Goal: Task Accomplishment & Management: Manage account settings

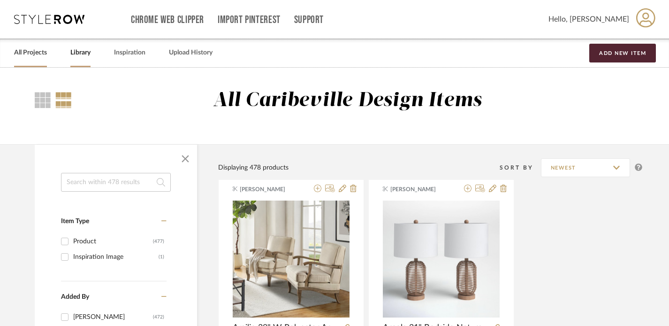
click at [38, 52] on link "All Projects" at bounding box center [30, 52] width 33 height 13
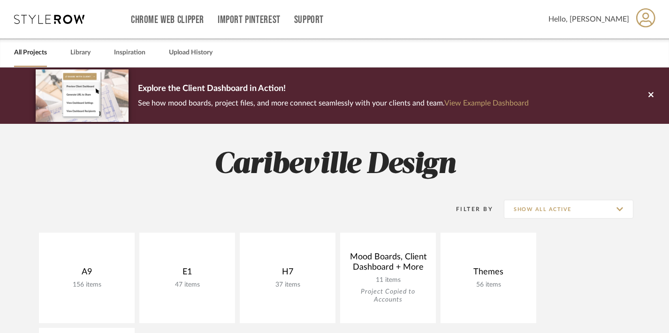
scroll to position [130, 0]
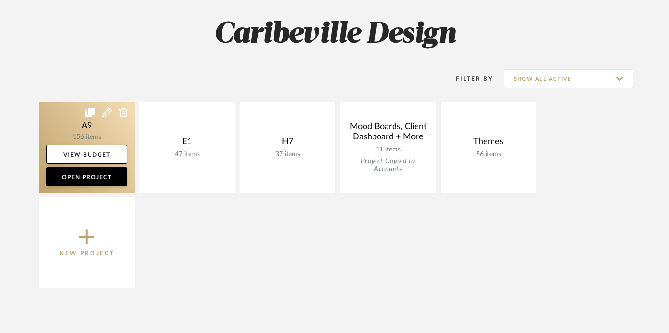
click at [94, 143] on link at bounding box center [87, 147] width 96 height 91
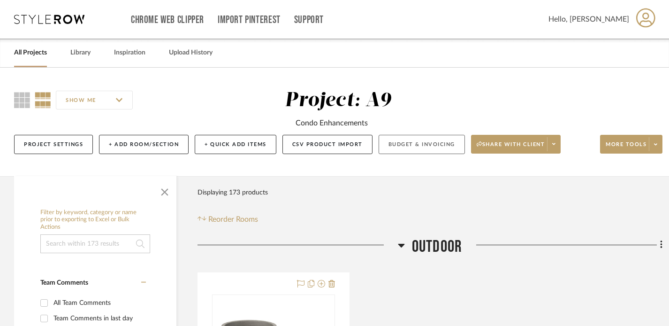
click at [395, 141] on button "Budget & Invoicing" at bounding box center [422, 144] width 86 height 19
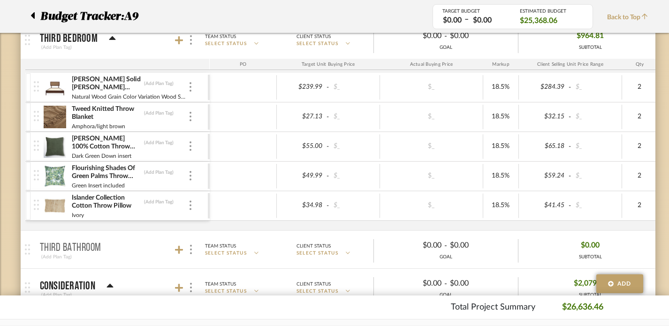
scroll to position [1442, 0]
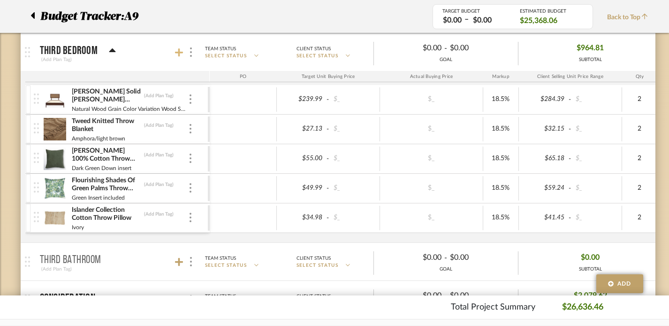
click at [182, 53] on icon at bounding box center [179, 52] width 8 height 9
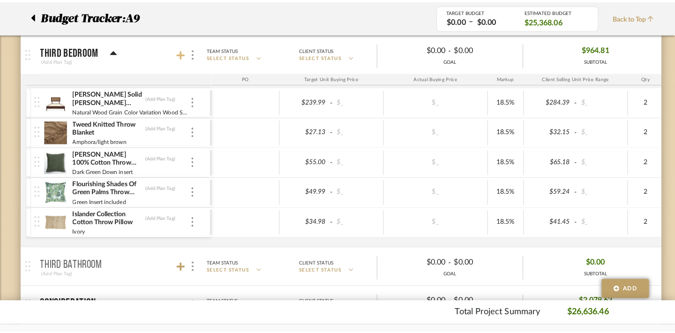
scroll to position [0, 0]
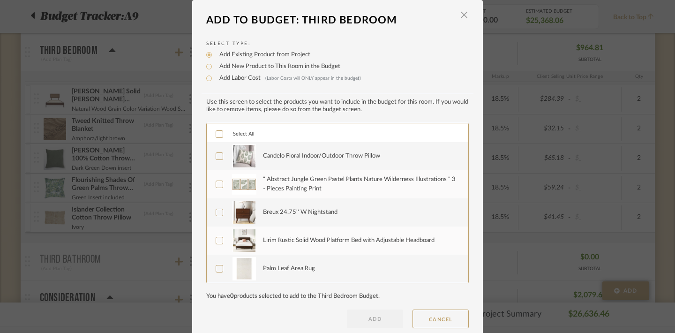
click at [338, 158] on div "Candelo Floral Indoor/Outdoor Throw Pillow" at bounding box center [321, 156] width 117 height 9
click at [326, 183] on div "" Abstract Jungle Green Pastel Plants Nature Wilderness Illustrations " 3 - Pie…" at bounding box center [360, 184] width 195 height 18
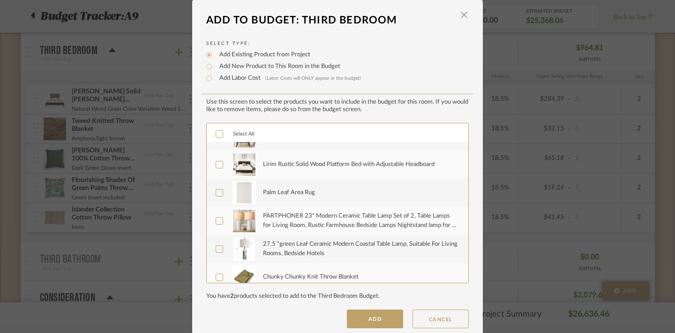
scroll to position [81, 0]
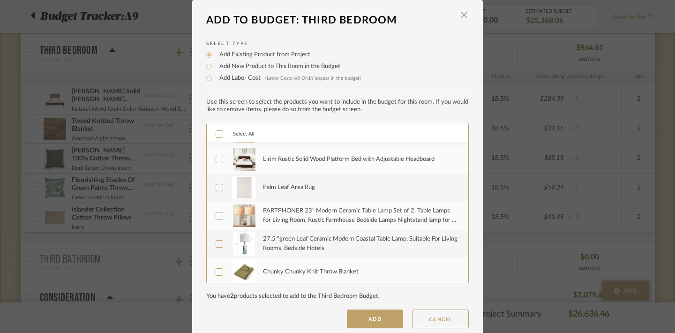
click at [329, 198] on div "Palm Leaf Area Rug" at bounding box center [360, 187] width 195 height 23
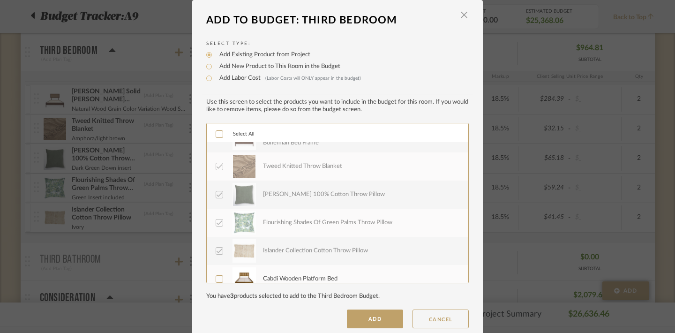
scroll to position [253, 0]
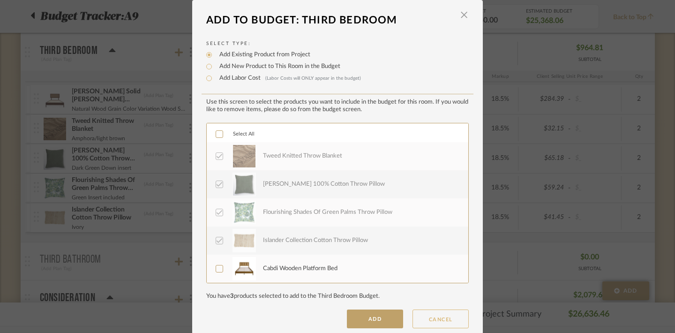
click at [431, 325] on button "CANCEL" at bounding box center [441, 319] width 56 height 19
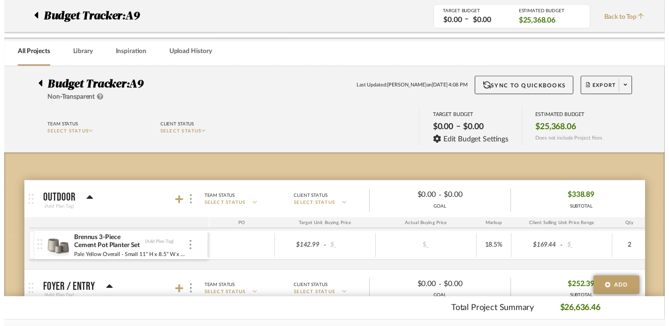
scroll to position [1442, 0]
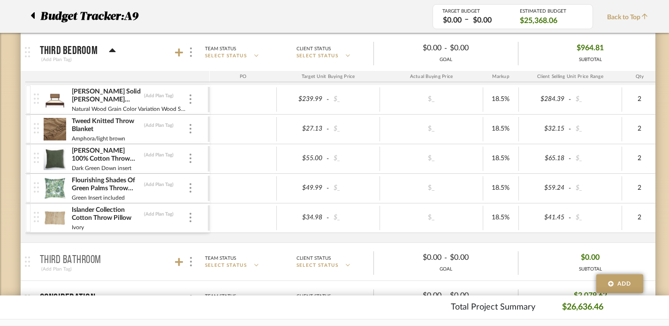
click at [39, 15] on div at bounding box center [35, 16] width 10 height 17
click at [36, 15] on div at bounding box center [35, 16] width 10 height 17
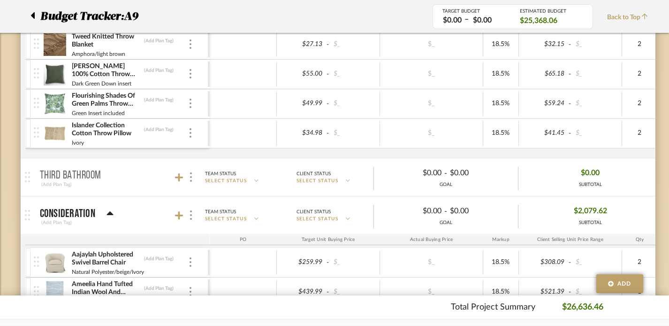
scroll to position [1410, 0]
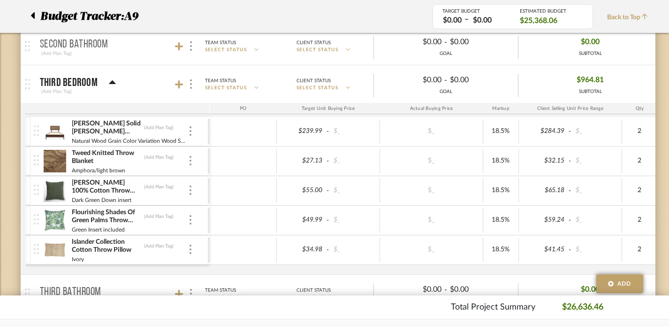
click at [29, 18] on div "Budget Tracker: A9" at bounding box center [224, 16] width 416 height 17
click at [36, 14] on div at bounding box center [35, 16] width 10 height 17
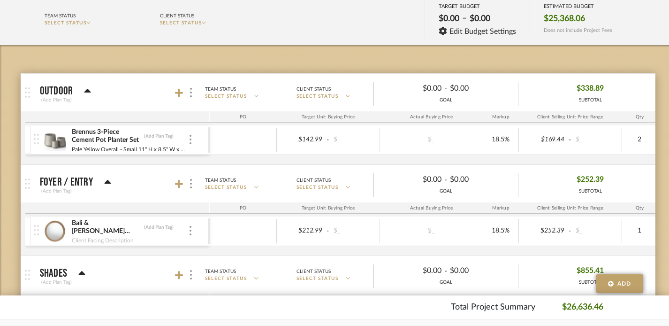
scroll to position [0, 0]
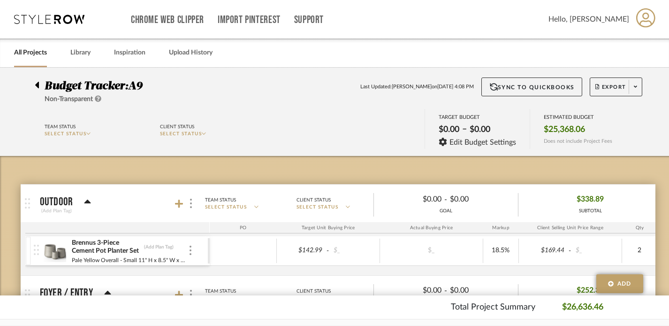
click at [36, 81] on icon at bounding box center [37, 84] width 4 height 11
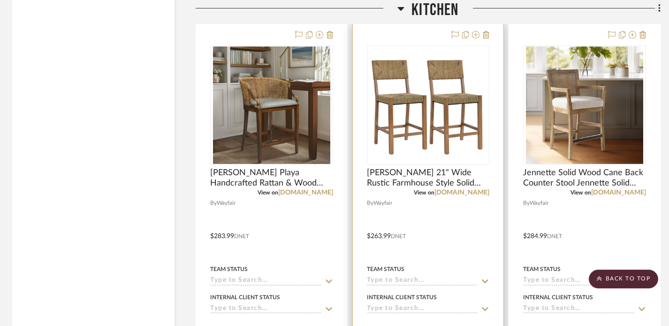
scroll to position [2493, 2]
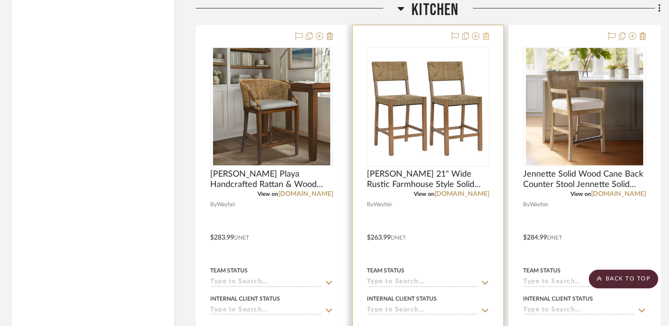
click at [484, 36] on icon at bounding box center [486, 36] width 7 height 8
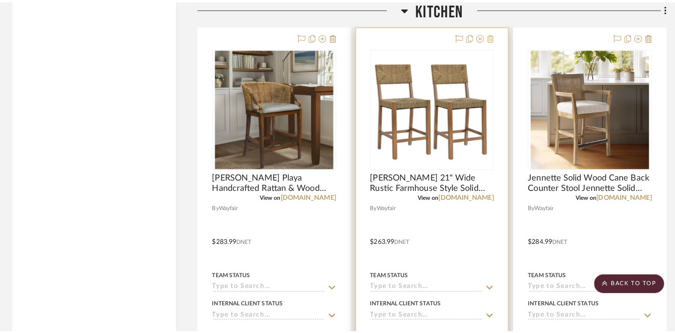
scroll to position [0, 0]
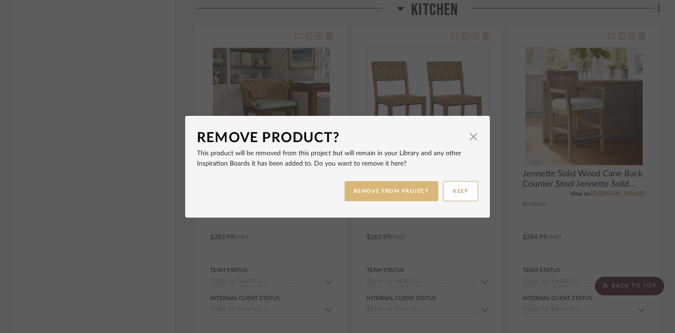
click at [418, 190] on button "REMOVE FROM PROJECT" at bounding box center [392, 191] width 94 height 20
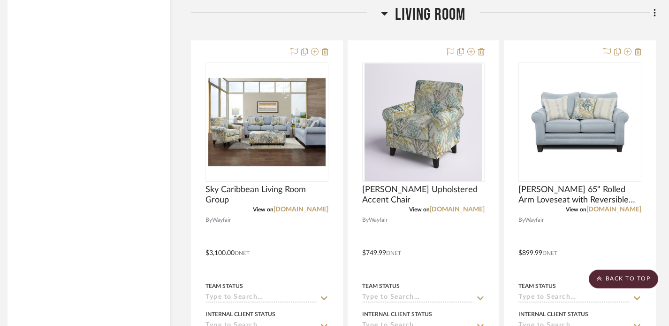
scroll to position [2935, 7]
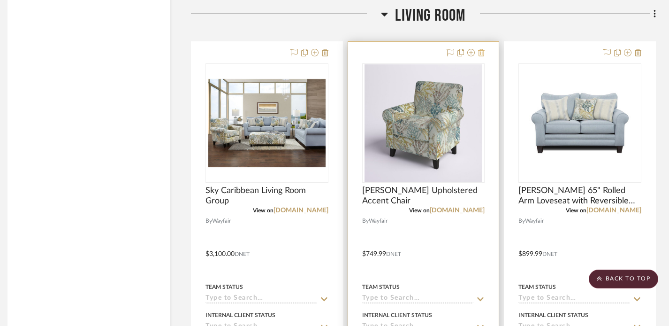
click at [480, 50] on icon at bounding box center [481, 53] width 7 height 8
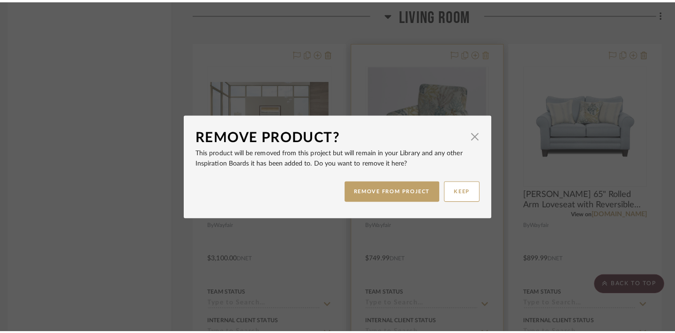
scroll to position [0, 0]
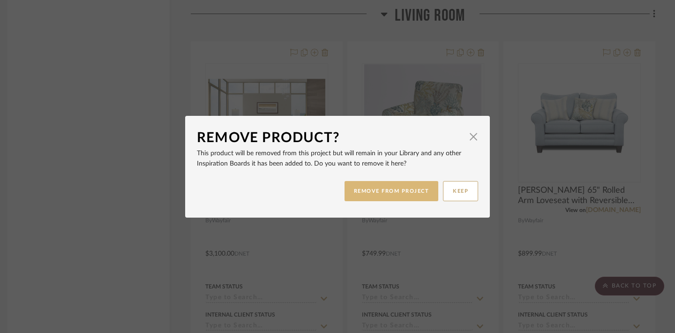
click at [409, 194] on button "REMOVE FROM PROJECT" at bounding box center [392, 191] width 94 height 20
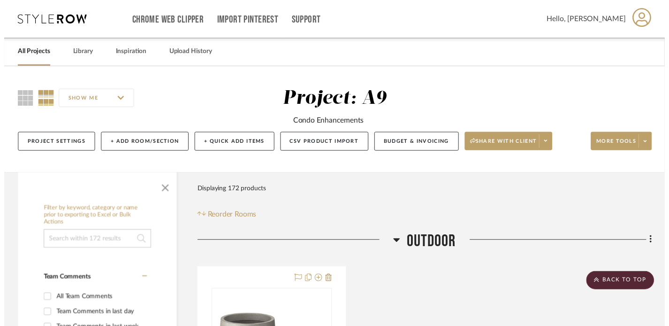
scroll to position [2935, 7]
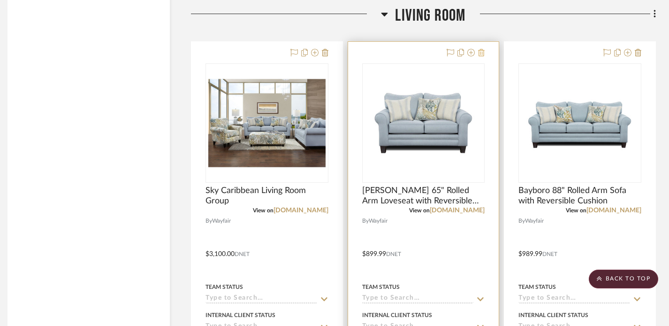
click at [481, 50] on icon at bounding box center [481, 53] width 7 height 8
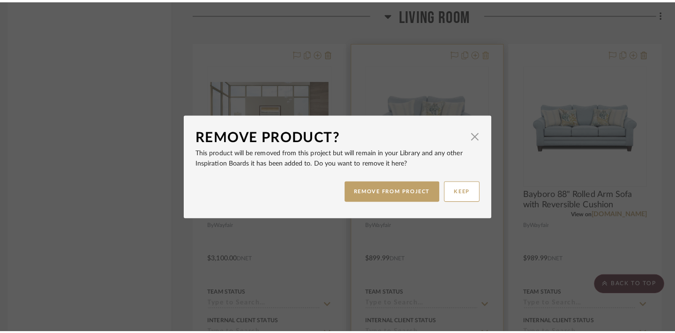
scroll to position [0, 0]
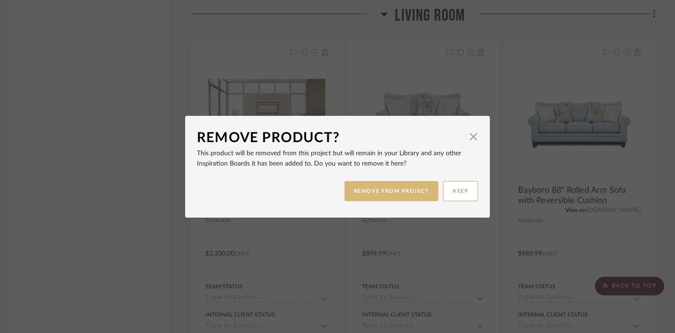
click at [421, 196] on button "REMOVE FROM PROJECT" at bounding box center [392, 191] width 94 height 20
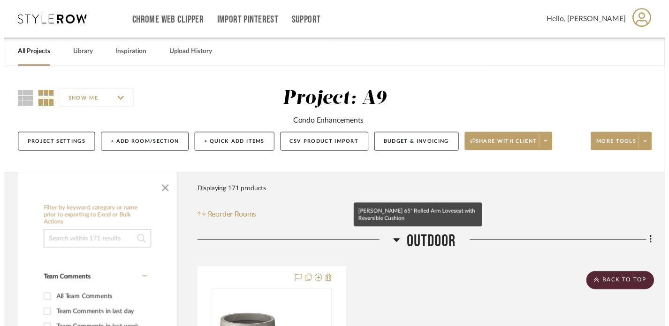
scroll to position [2935, 7]
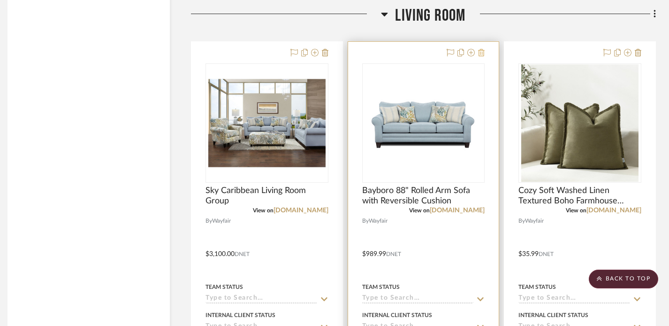
click at [483, 54] on fa-icon at bounding box center [481, 53] width 7 height 8
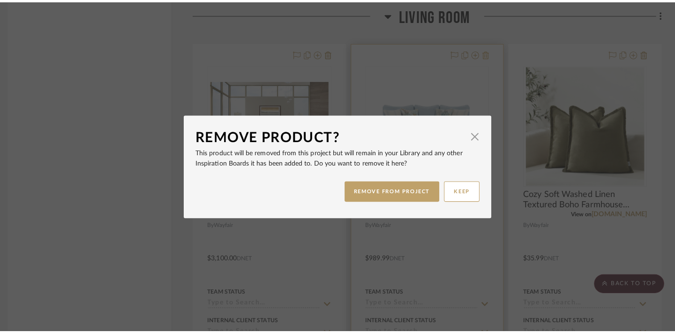
scroll to position [0, 0]
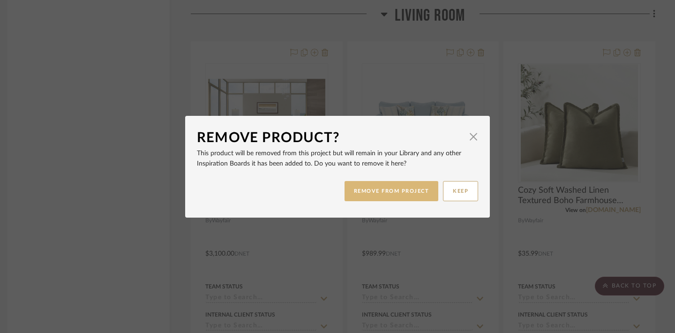
click at [419, 194] on button "REMOVE FROM PROJECT" at bounding box center [392, 191] width 94 height 20
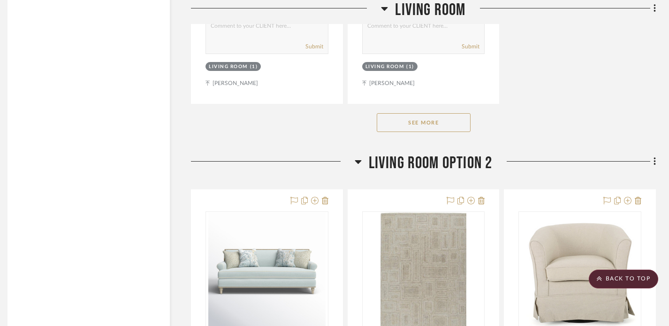
scroll to position [4123, 7]
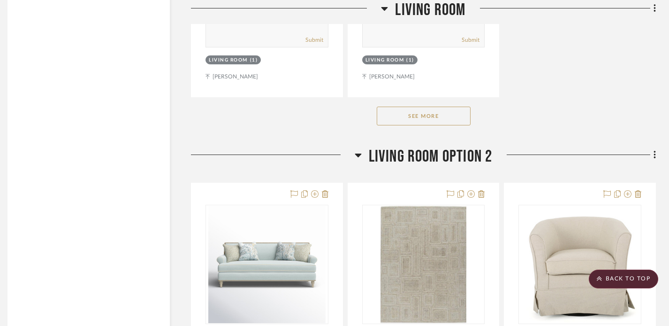
click at [406, 114] on button "See More" at bounding box center [424, 115] width 94 height 19
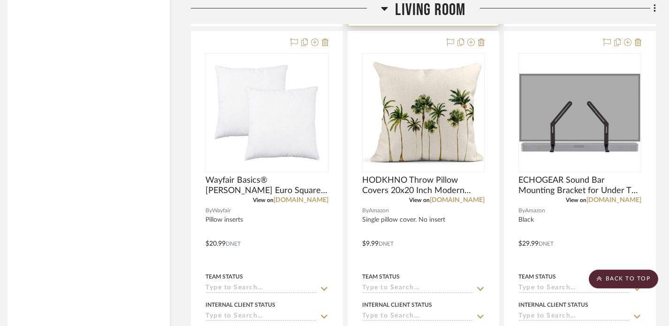
scroll to position [4609, 7]
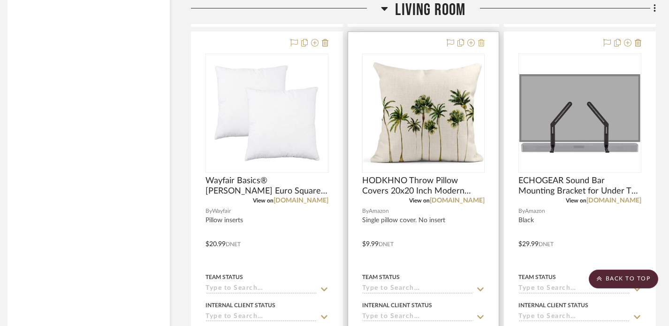
click at [479, 42] on fa-icon at bounding box center [481, 43] width 7 height 8
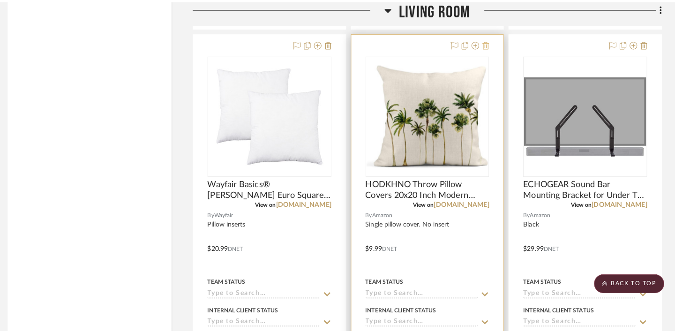
scroll to position [0, 0]
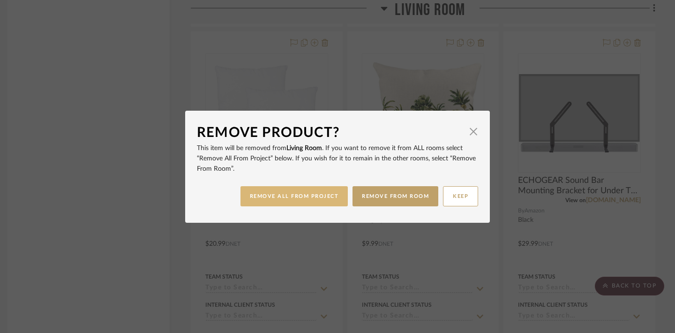
click at [331, 199] on button "REMOVE ALL FROM PROJECT" at bounding box center [295, 196] width 108 height 20
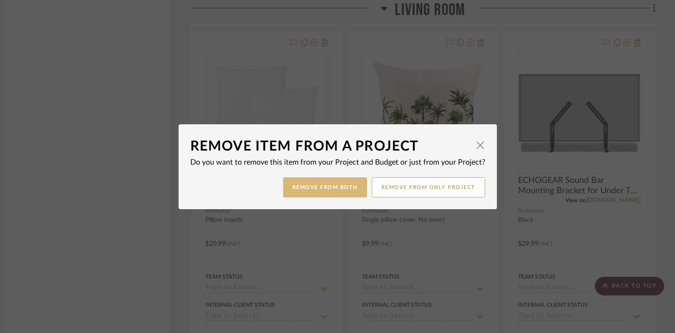
click at [326, 188] on button "Remove from Both" at bounding box center [325, 187] width 84 height 20
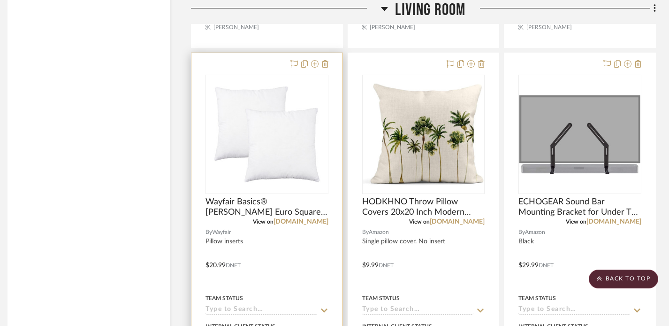
scroll to position [4575, 7]
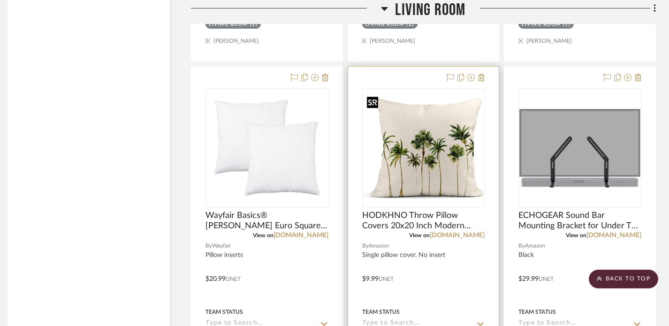
click at [424, 167] on img "0" at bounding box center [423, 148] width 121 height 102
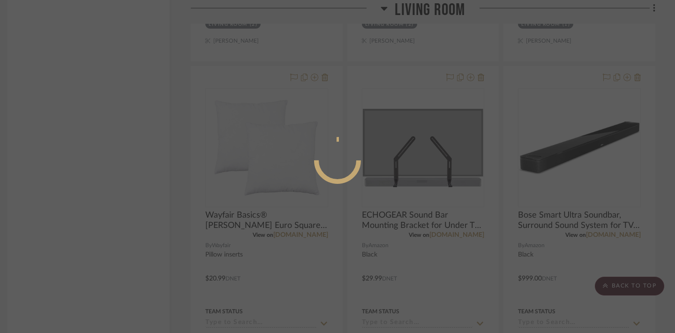
scroll to position [0, 0]
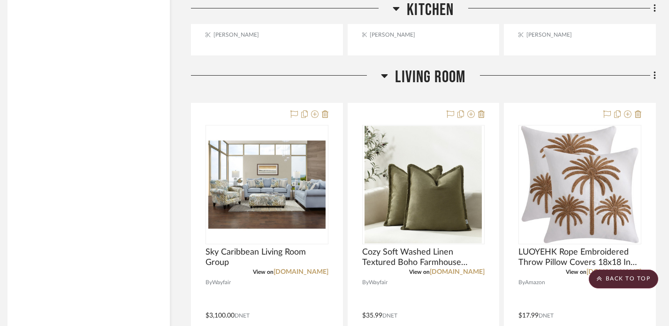
scroll to position [2876, 7]
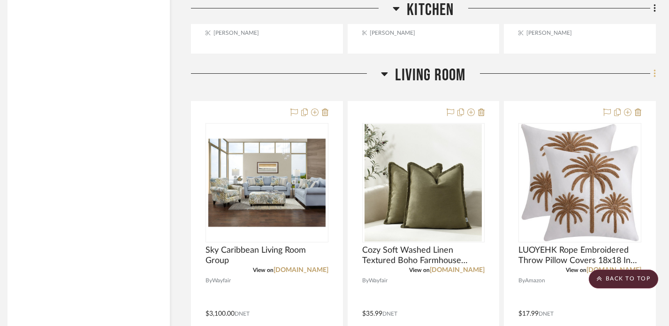
click at [655, 73] on icon at bounding box center [654, 73] width 3 height 10
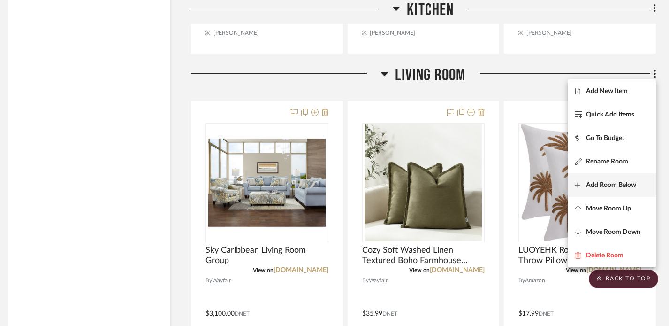
click at [610, 190] on button "Add Room Below" at bounding box center [612, 184] width 88 height 23
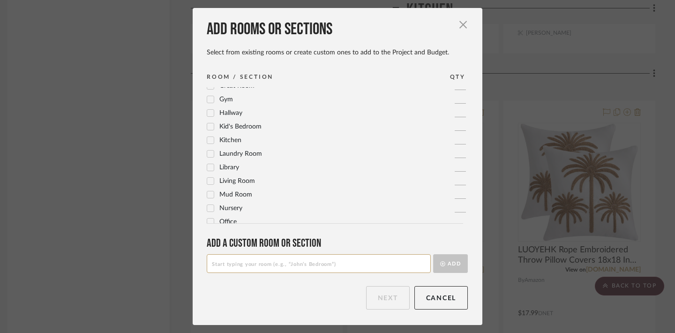
scroll to position [207, 0]
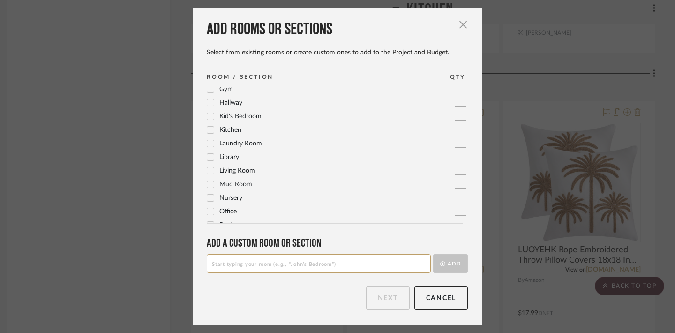
click at [304, 265] on input at bounding box center [319, 263] width 224 height 19
type input "Living Room 2"
click at [444, 267] on button "Add" at bounding box center [450, 263] width 35 height 19
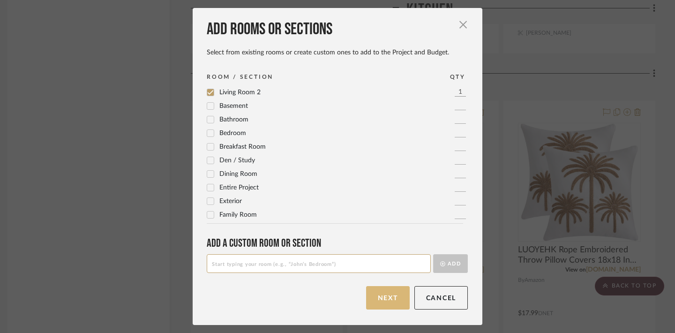
click at [390, 304] on button "Next" at bounding box center [388, 297] width 44 height 23
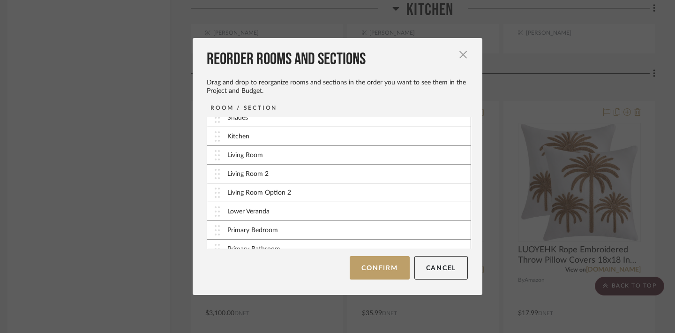
scroll to position [47, 0]
click at [423, 264] on button "Cancel" at bounding box center [442, 267] width 54 height 23
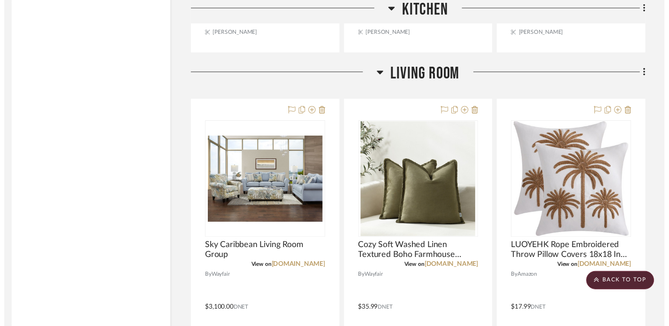
scroll to position [2876, 7]
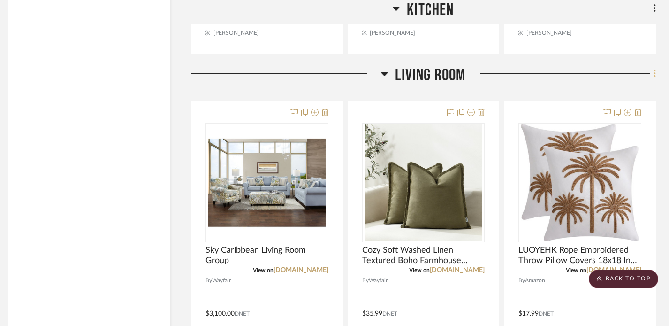
click at [652, 73] on fa-icon at bounding box center [653, 74] width 6 height 15
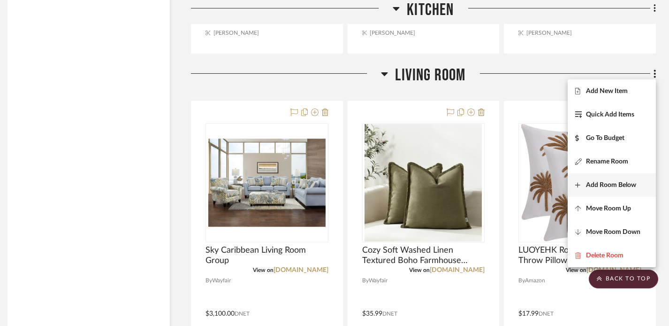
click at [624, 186] on span "Add Room Below" at bounding box center [611, 185] width 50 height 8
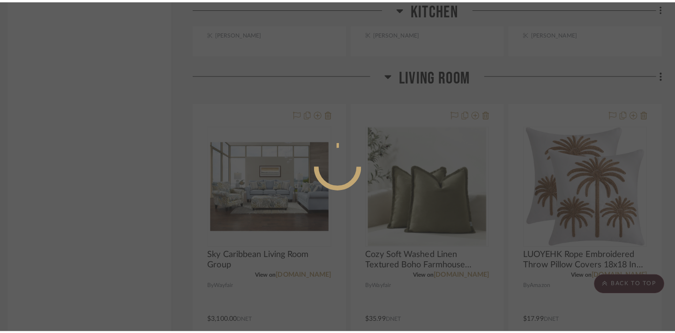
scroll to position [0, 0]
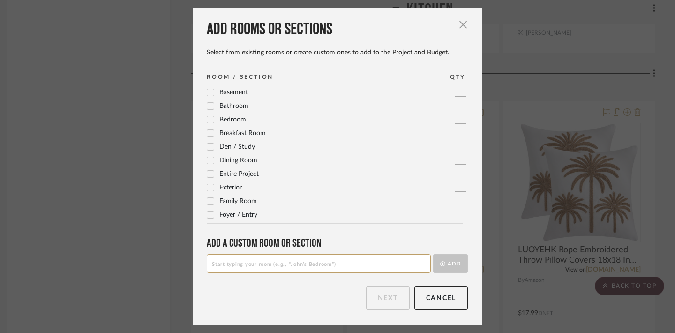
click at [308, 264] on input at bounding box center [319, 263] width 224 height 19
type input "Living Room 3"
click at [449, 265] on button "Add" at bounding box center [450, 263] width 35 height 19
click at [384, 298] on button "Next" at bounding box center [388, 297] width 44 height 23
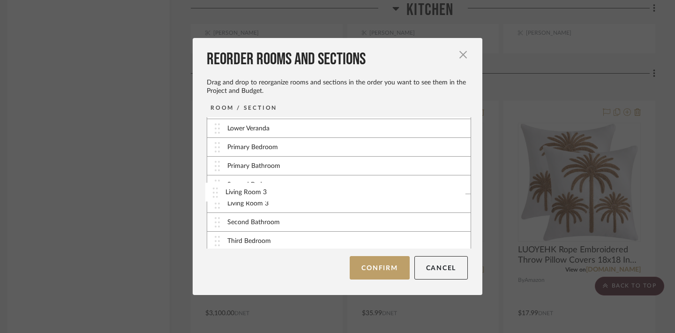
scroll to position [135, 0]
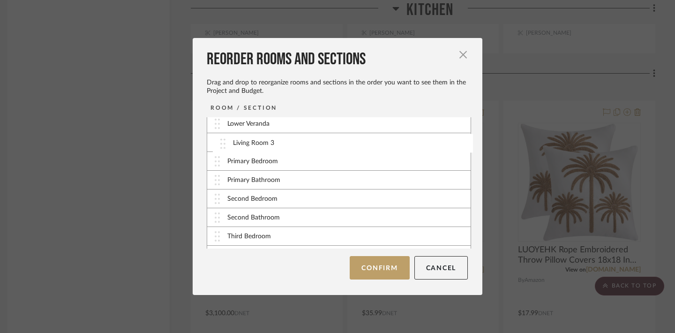
drag, startPoint x: 300, startPoint y: 188, endPoint x: 308, endPoint y: 146, distance: 43.1
drag, startPoint x: 299, startPoint y: 183, endPoint x: 297, endPoint y: 162, distance: 21.7
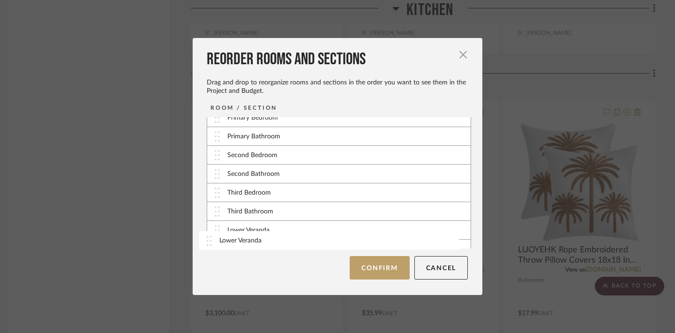
scroll to position [170, 0]
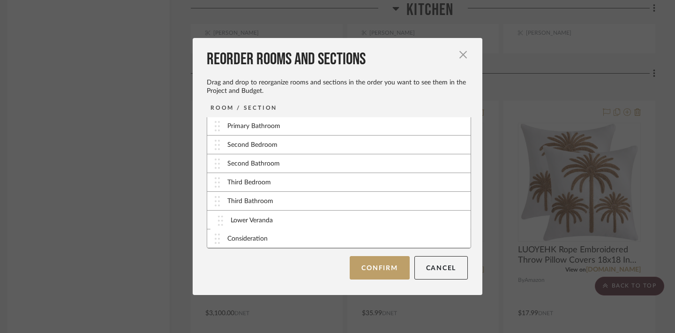
drag, startPoint x: 288, startPoint y: 183, endPoint x: 294, endPoint y: 221, distance: 38.6
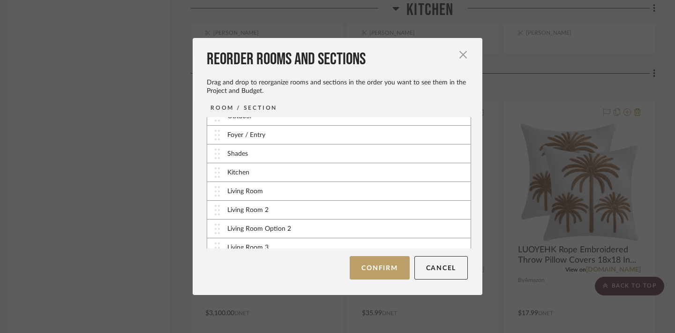
scroll to position [21, 0]
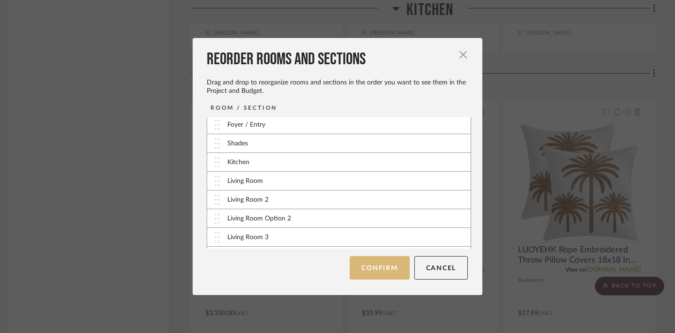
click at [394, 269] on button "Confirm" at bounding box center [380, 267] width 60 height 23
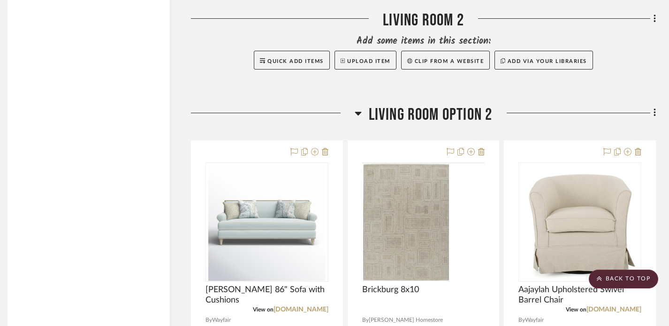
scroll to position [4243, 7]
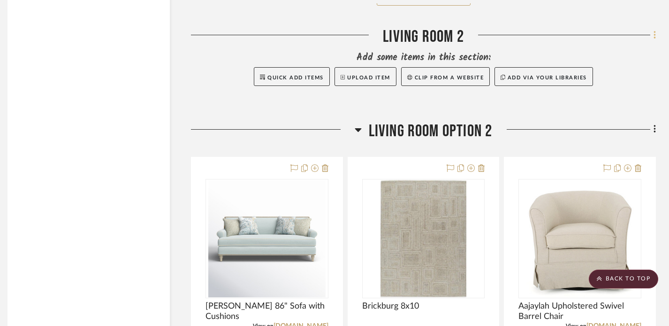
click at [650, 34] on fa-icon at bounding box center [653, 35] width 6 height 15
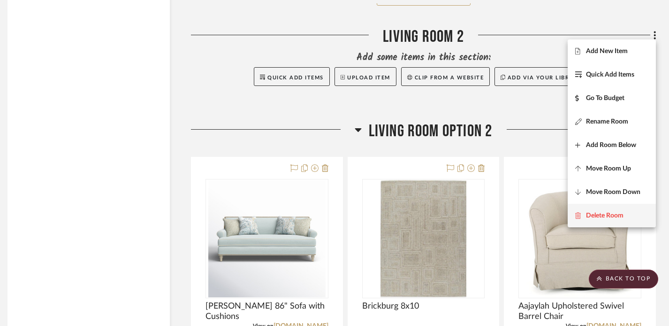
click at [613, 216] on span "Delete Room" at bounding box center [605, 216] width 38 height 8
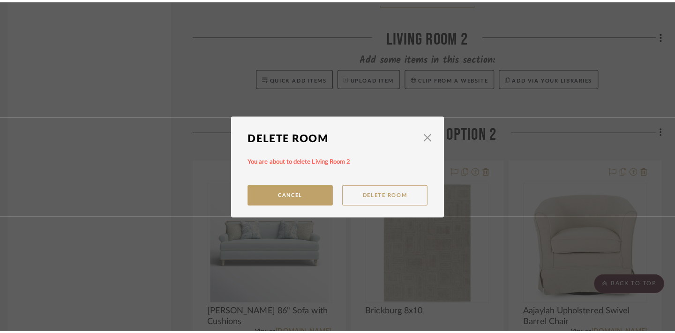
scroll to position [0, 0]
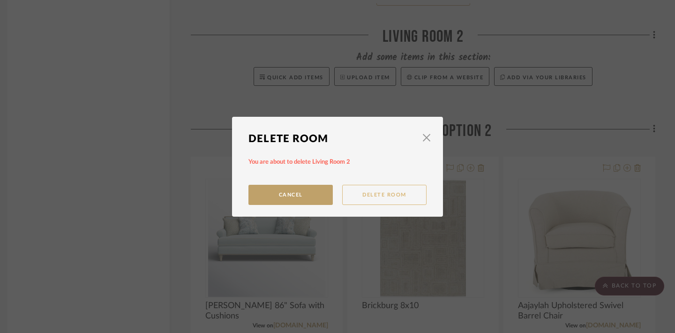
click at [364, 197] on button "Delete Room" at bounding box center [384, 195] width 84 height 20
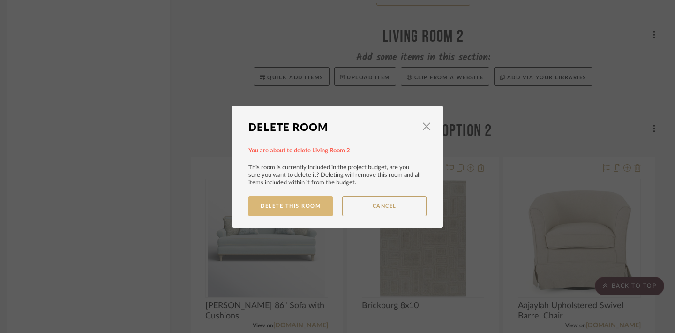
click at [302, 211] on button "Delete This Room" at bounding box center [291, 206] width 84 height 20
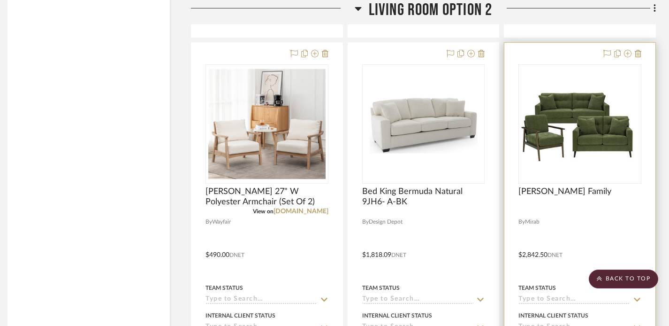
scroll to position [4680, 7]
click at [640, 49] on icon at bounding box center [638, 53] width 7 height 8
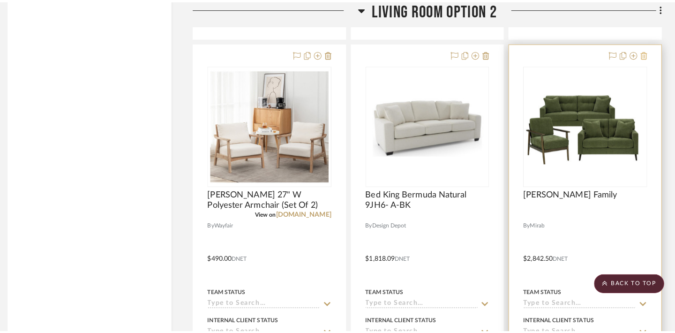
scroll to position [0, 0]
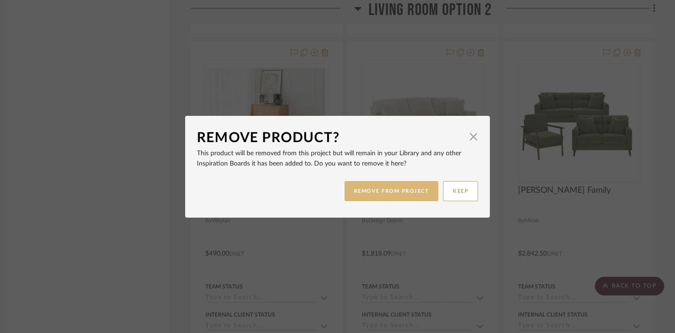
click at [410, 191] on button "REMOVE FROM PROJECT" at bounding box center [392, 191] width 94 height 20
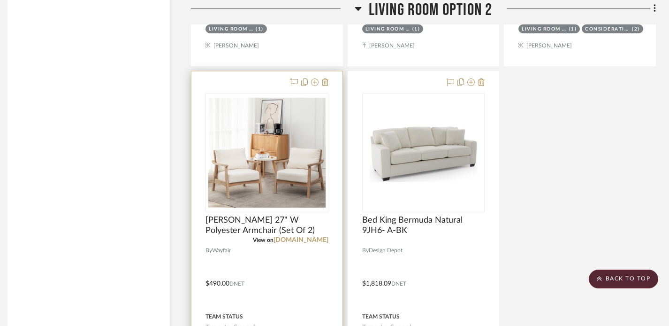
scroll to position [4652, 7]
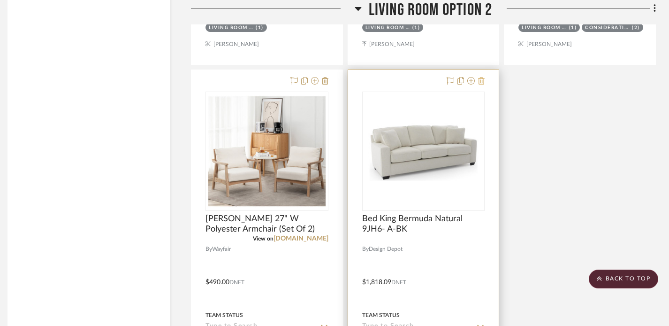
click at [479, 77] on icon at bounding box center [481, 81] width 7 height 8
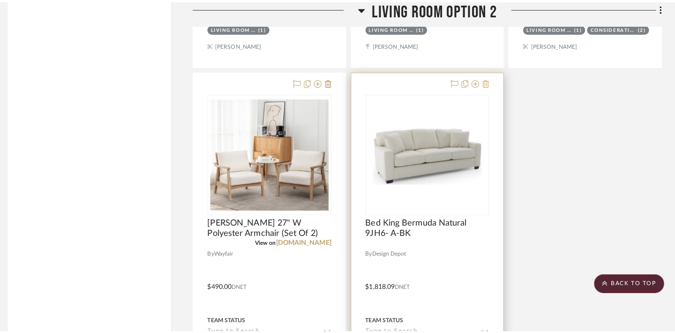
scroll to position [0, 0]
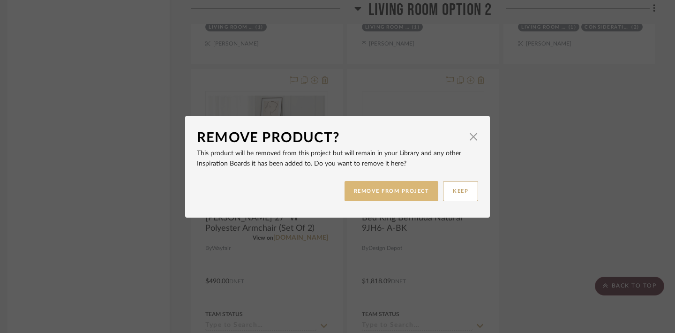
click at [401, 192] on button "REMOVE FROM PROJECT" at bounding box center [392, 191] width 94 height 20
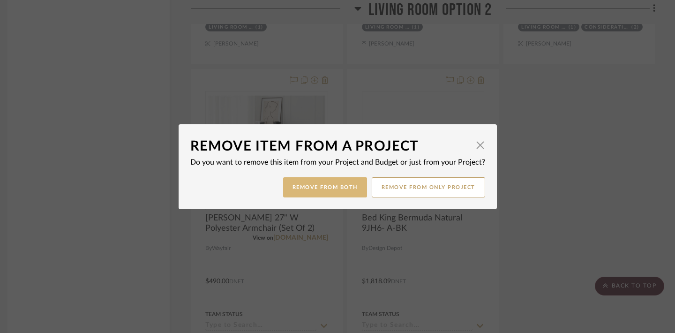
click at [329, 187] on button "Remove from Both" at bounding box center [325, 187] width 84 height 20
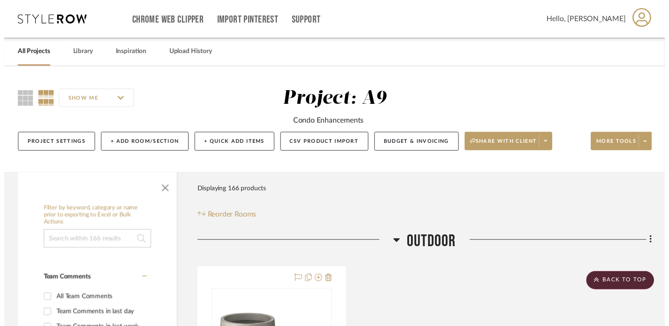
scroll to position [4652, 7]
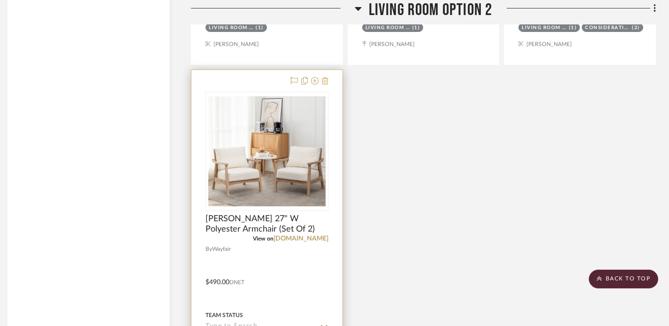
click at [327, 77] on icon at bounding box center [325, 81] width 7 height 8
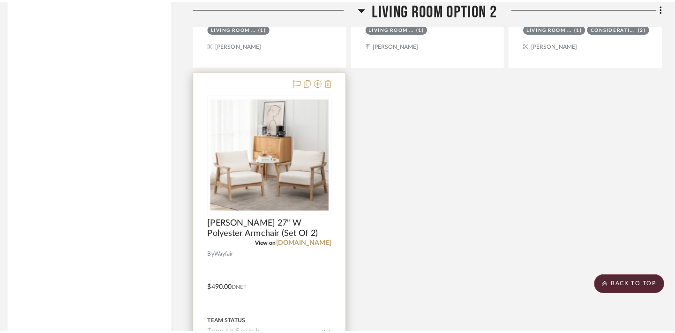
scroll to position [0, 0]
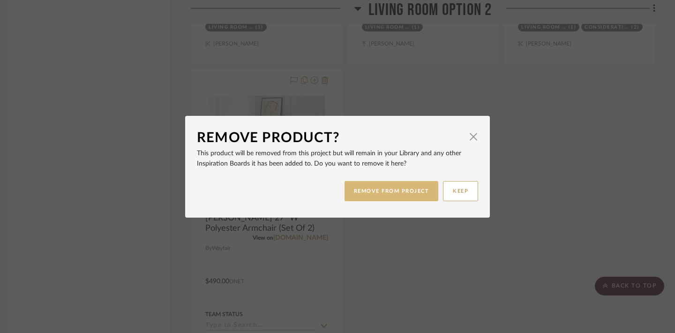
click at [374, 187] on button "REMOVE FROM PROJECT" at bounding box center [392, 191] width 94 height 20
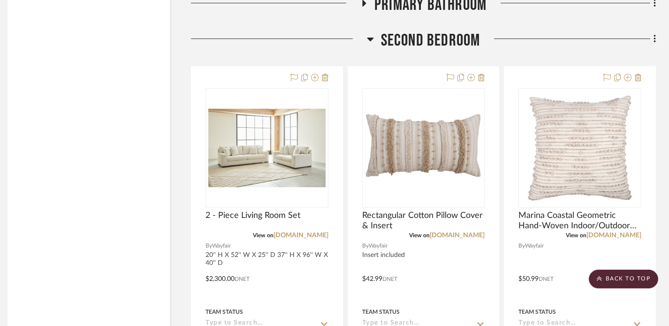
scroll to position [4864, 7]
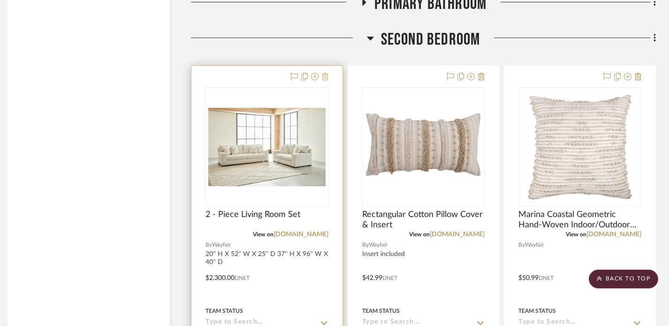
click at [327, 73] on icon at bounding box center [325, 77] width 7 height 8
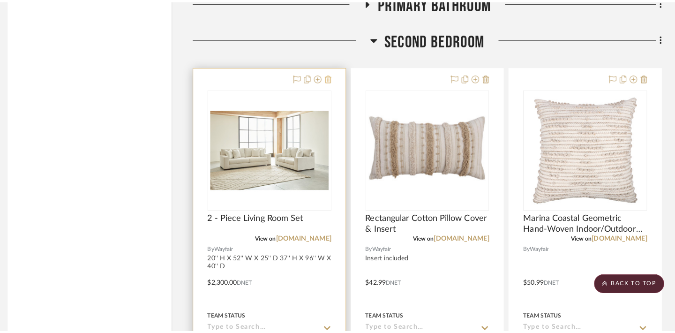
scroll to position [0, 0]
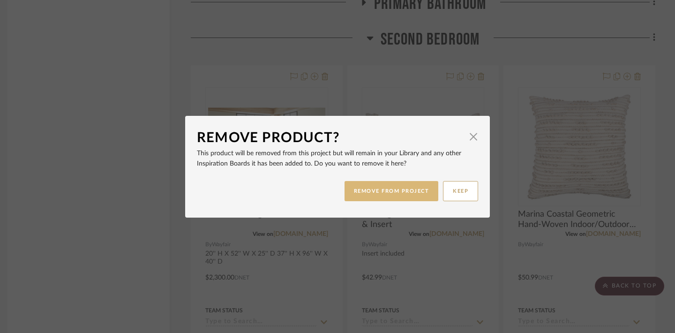
click at [366, 188] on button "REMOVE FROM PROJECT" at bounding box center [392, 191] width 94 height 20
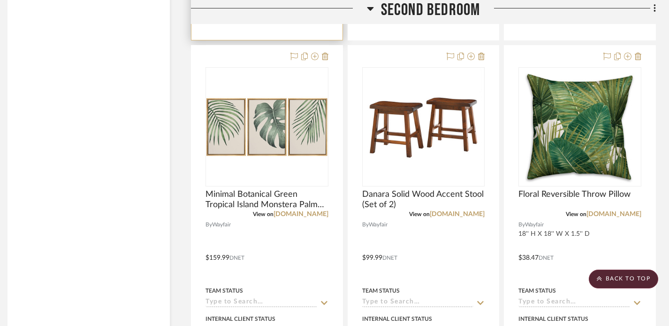
scroll to position [5303, 7]
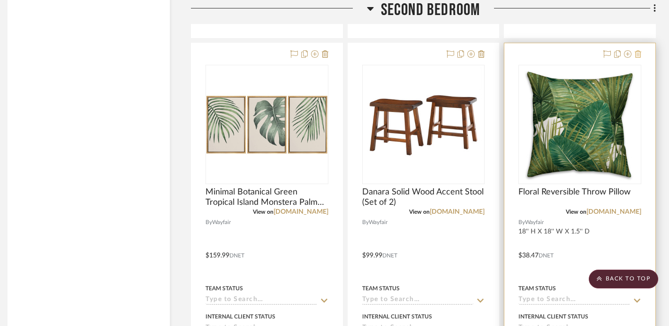
click at [640, 51] on icon at bounding box center [638, 54] width 7 height 8
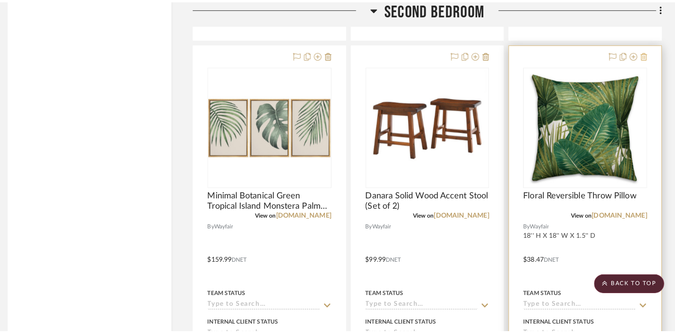
scroll to position [0, 0]
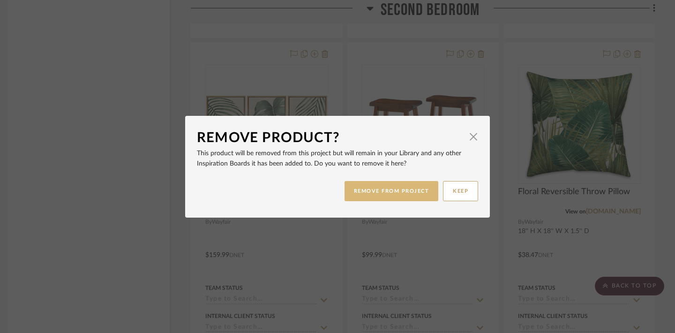
click at [405, 194] on button "REMOVE FROM PROJECT" at bounding box center [392, 191] width 94 height 20
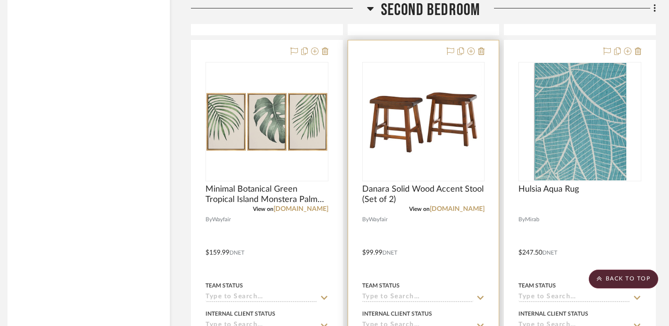
scroll to position [5307, 7]
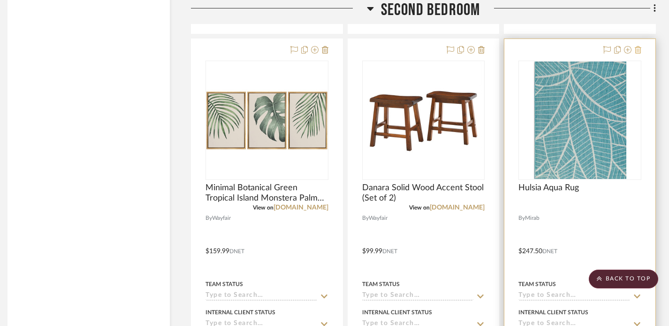
click at [639, 51] on button at bounding box center [638, 50] width 7 height 11
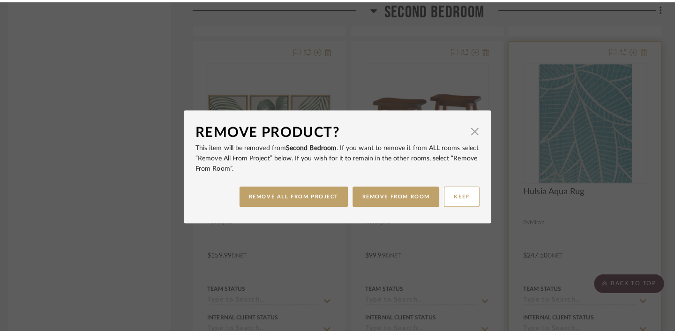
scroll to position [0, 0]
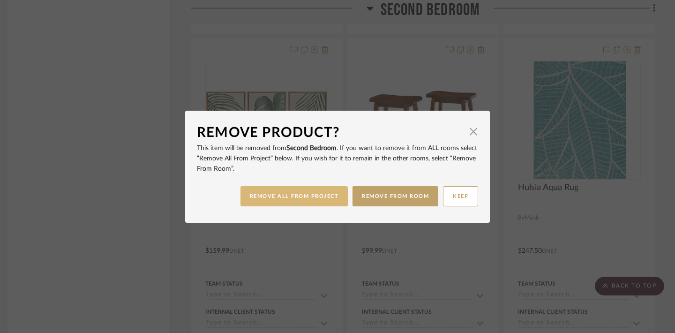
click at [310, 200] on button "REMOVE ALL FROM PROJECT" at bounding box center [295, 196] width 108 height 20
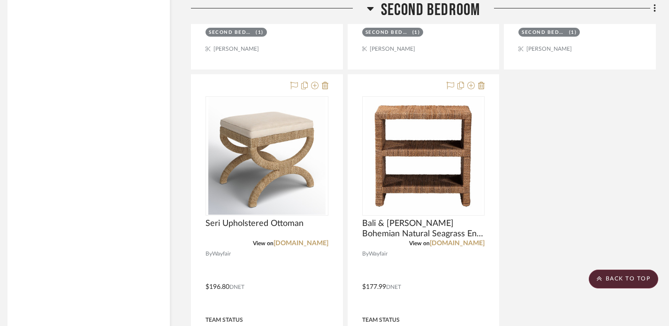
scroll to position [5690, 7]
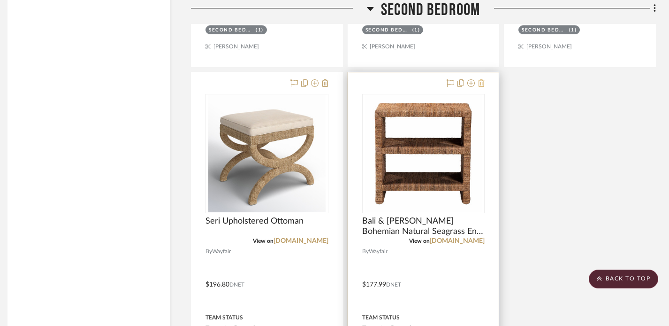
click at [482, 82] on icon at bounding box center [481, 83] width 7 height 8
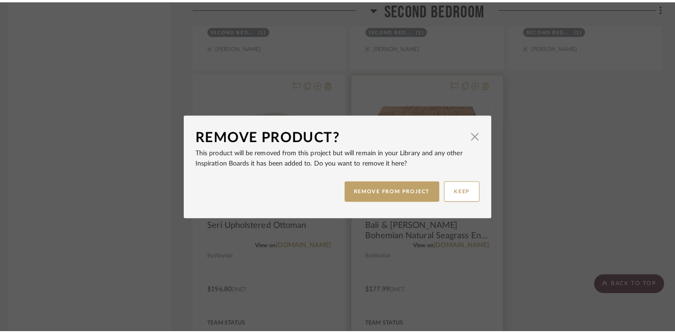
scroll to position [0, 0]
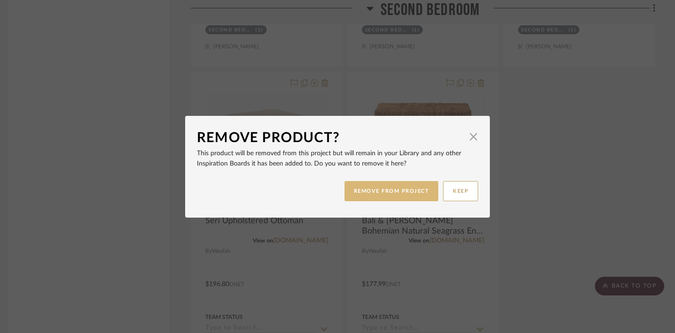
click at [417, 194] on button "REMOVE FROM PROJECT" at bounding box center [392, 191] width 94 height 20
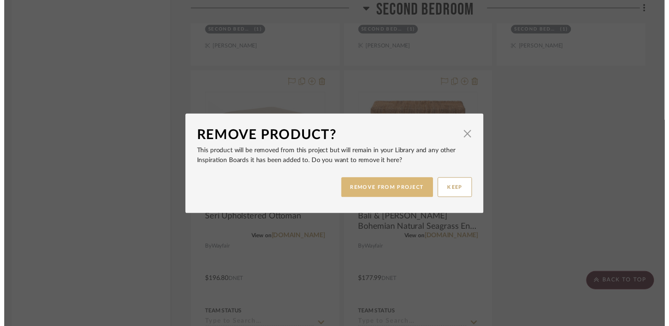
scroll to position [5690, 7]
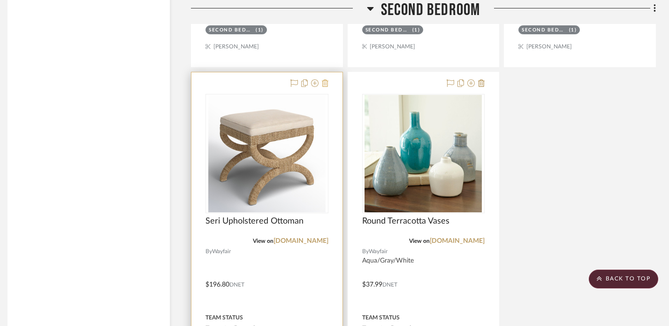
click at [323, 81] on icon at bounding box center [325, 83] width 7 height 8
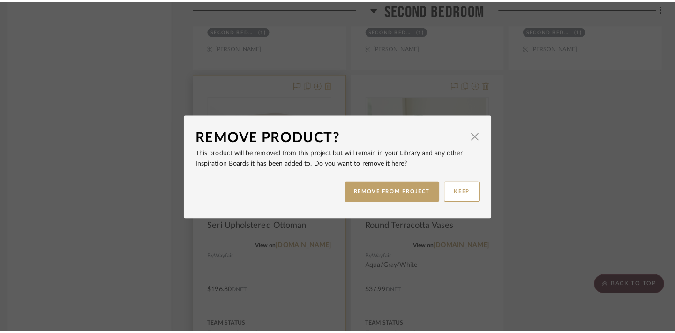
scroll to position [0, 0]
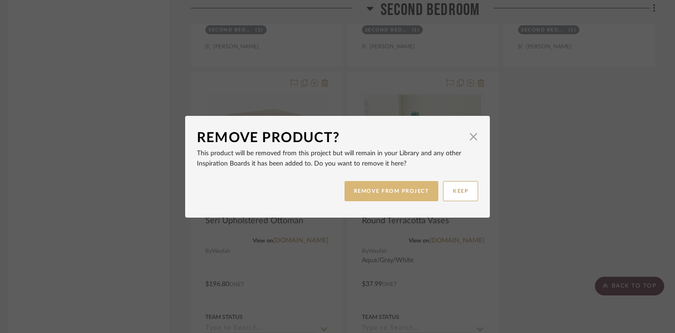
click at [349, 192] on button "REMOVE FROM PROJECT" at bounding box center [392, 191] width 94 height 20
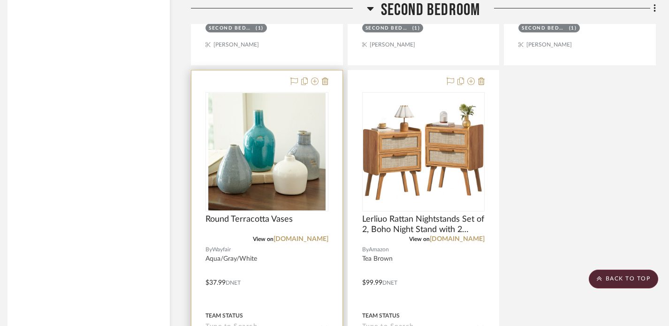
scroll to position [5683, 7]
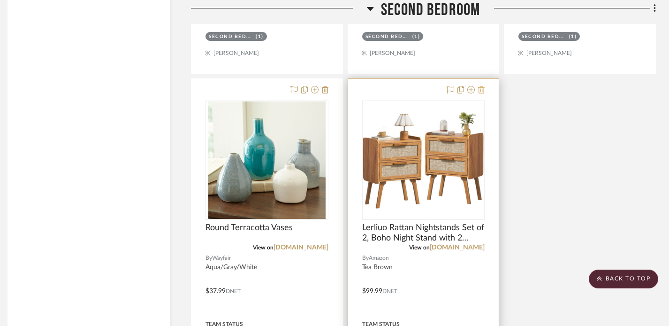
click at [483, 88] on icon at bounding box center [481, 90] width 7 height 8
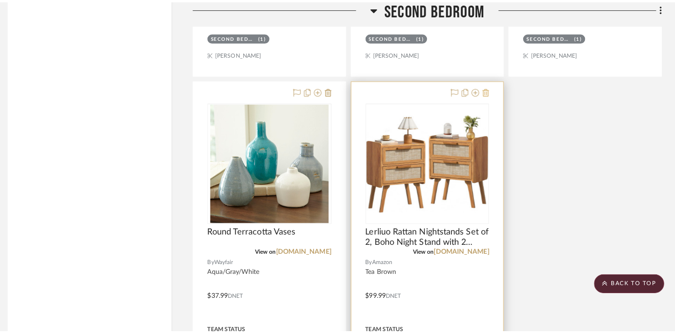
scroll to position [0, 0]
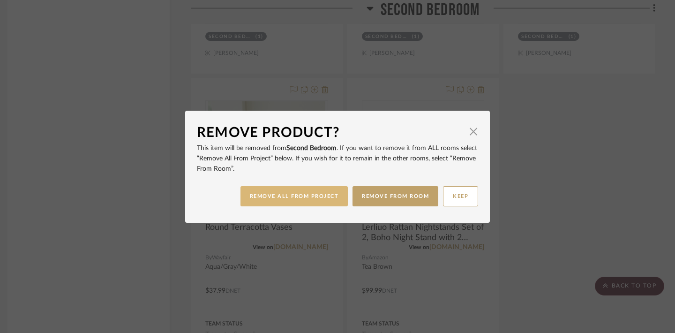
click at [328, 204] on button "REMOVE ALL FROM PROJECT" at bounding box center [295, 196] width 108 height 20
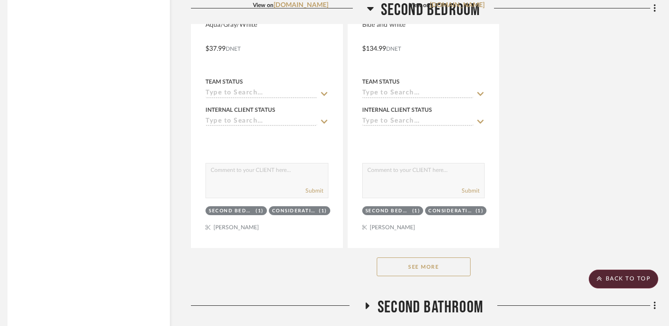
scroll to position [5928, 7]
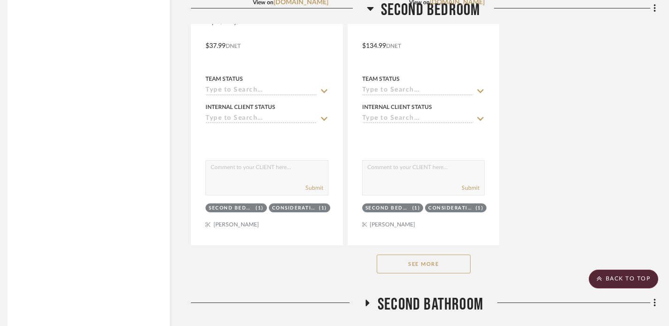
click at [417, 263] on button "See More" at bounding box center [424, 263] width 94 height 19
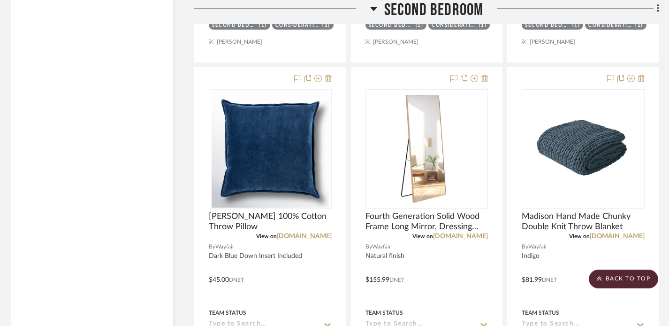
scroll to position [6087, 3]
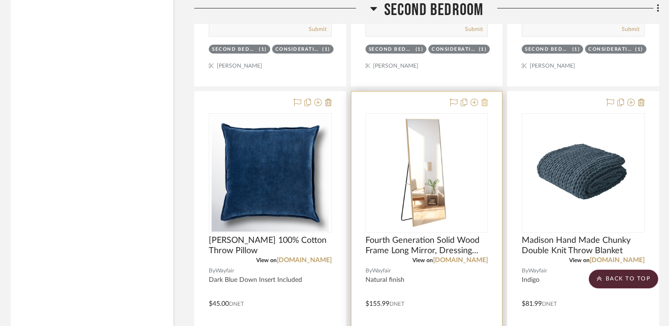
click at [484, 99] on icon at bounding box center [484, 103] width 7 height 8
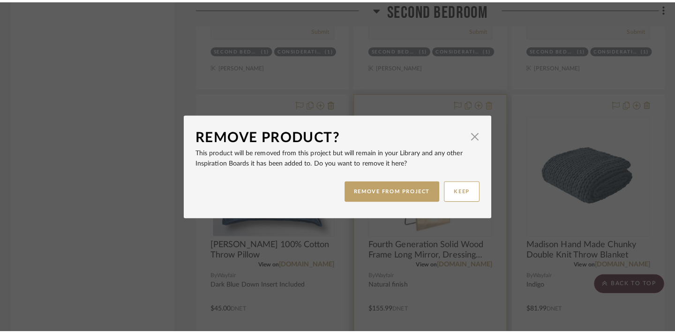
scroll to position [0, 0]
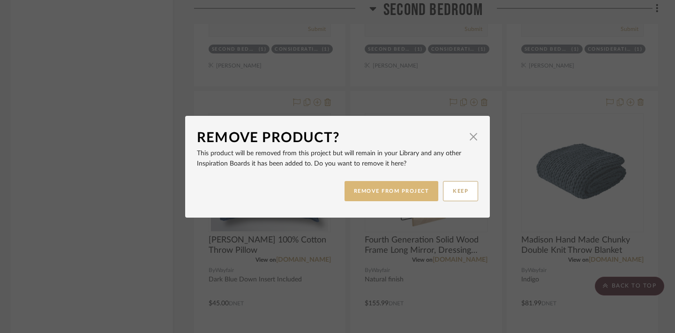
click at [410, 184] on button "REMOVE FROM PROJECT" at bounding box center [392, 191] width 94 height 20
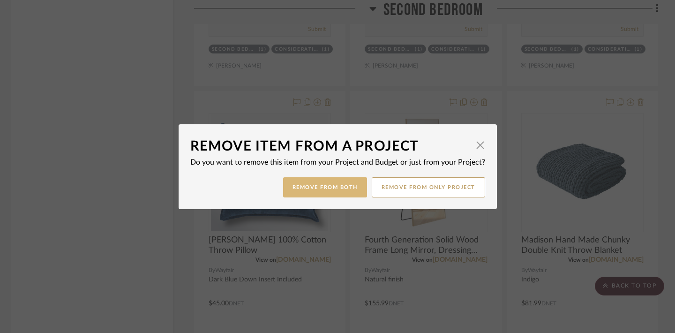
click at [354, 193] on button "Remove from Both" at bounding box center [325, 187] width 84 height 20
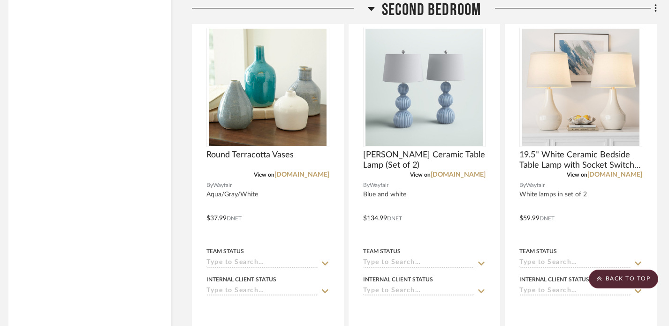
scroll to position [5756, 7]
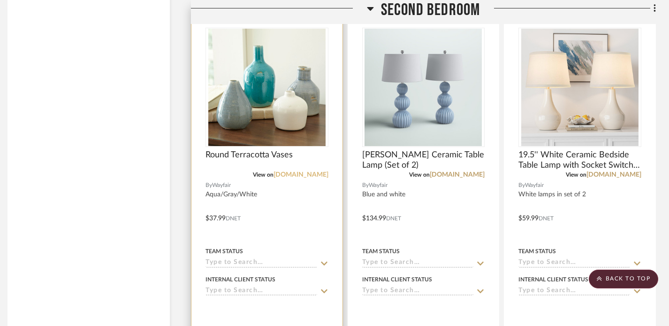
click at [322, 171] on link "[DOMAIN_NAME]" at bounding box center [300, 174] width 55 height 7
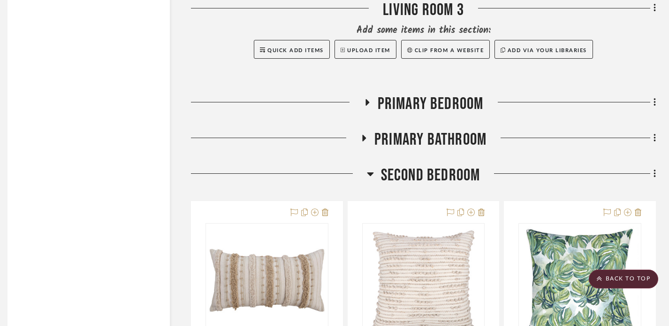
scroll to position [4714, 7]
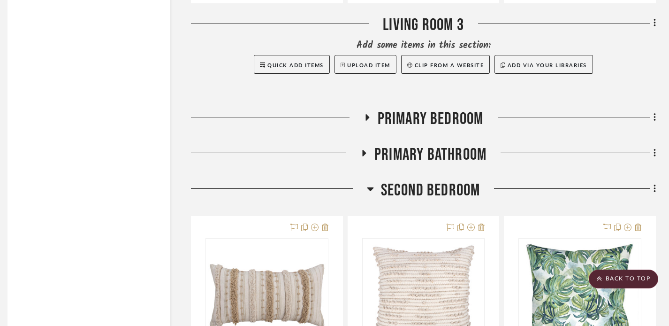
click at [653, 186] on icon at bounding box center [654, 188] width 3 height 10
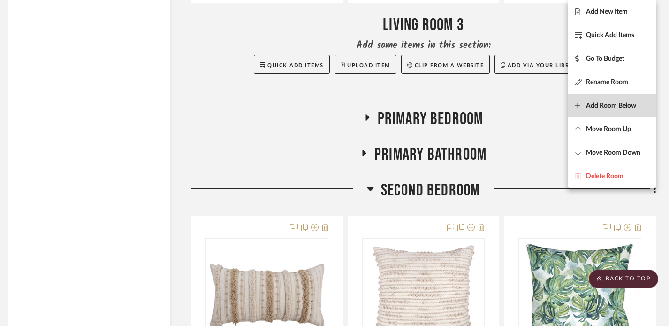
click at [618, 106] on span "Add Room Below" at bounding box center [611, 106] width 50 height 8
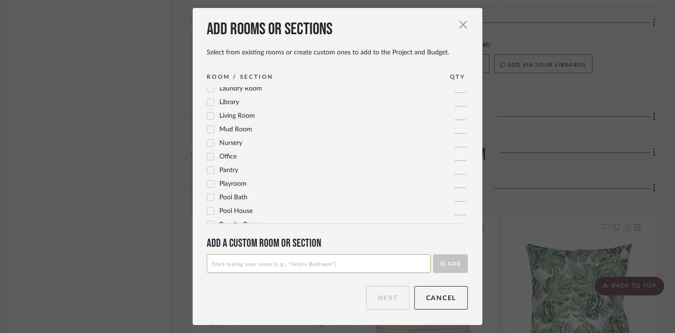
scroll to position [278, 0]
click at [326, 263] on input at bounding box center [319, 263] width 224 height 19
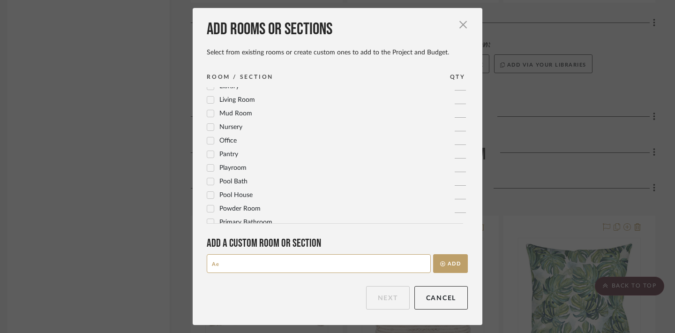
type input "A"
type input "Second Bedroom 2"
click at [442, 265] on button "Add" at bounding box center [450, 263] width 35 height 19
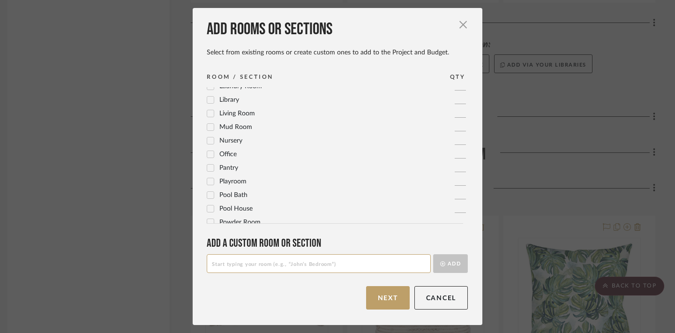
scroll to position [0, 0]
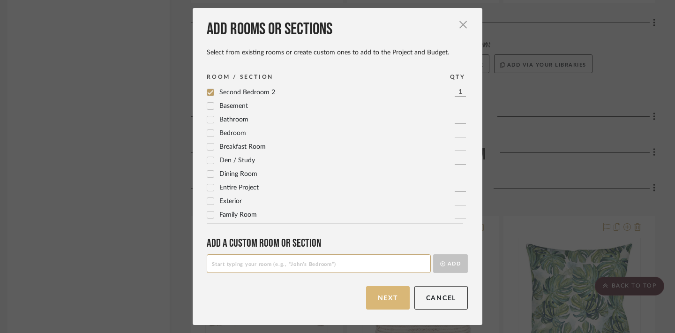
click at [377, 296] on button "Next" at bounding box center [388, 297] width 44 height 23
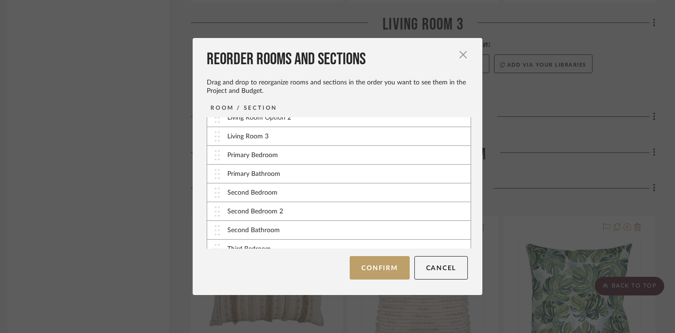
scroll to position [121, 0]
click at [369, 271] on button "Confirm" at bounding box center [380, 267] width 60 height 23
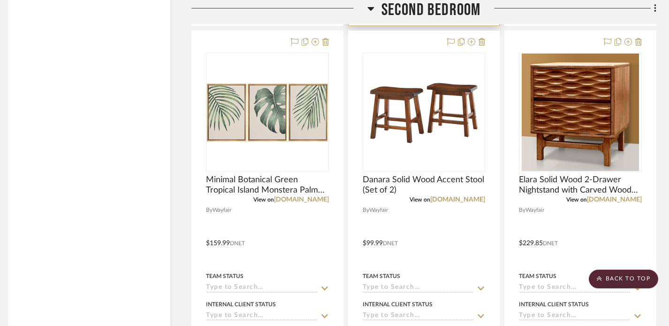
scroll to position [5309, 7]
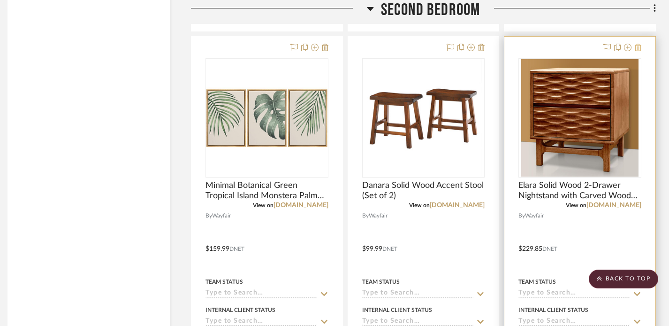
click at [638, 44] on icon at bounding box center [638, 48] width 7 height 8
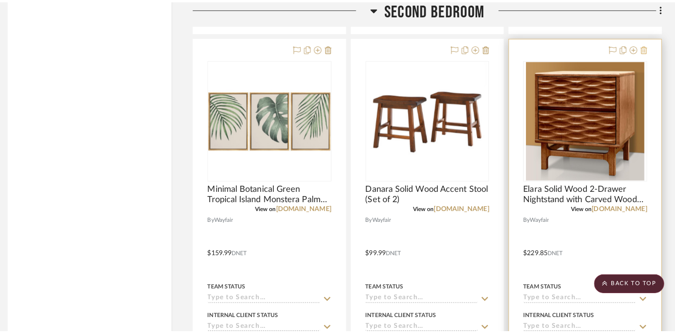
scroll to position [0, 0]
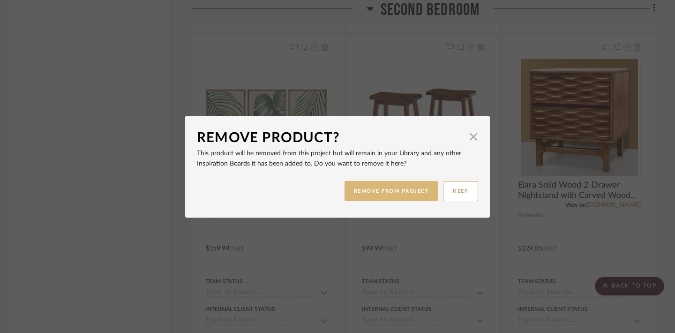
click at [389, 193] on button "REMOVE FROM PROJECT" at bounding box center [392, 191] width 94 height 20
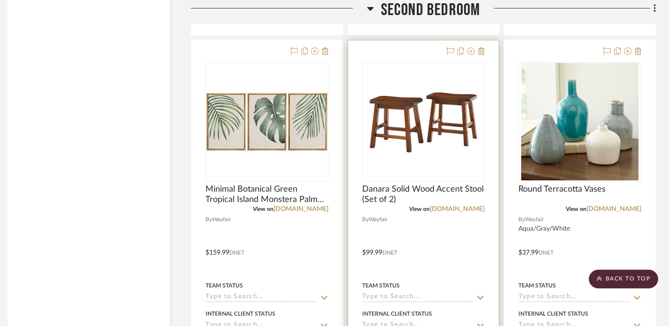
scroll to position [5301, 7]
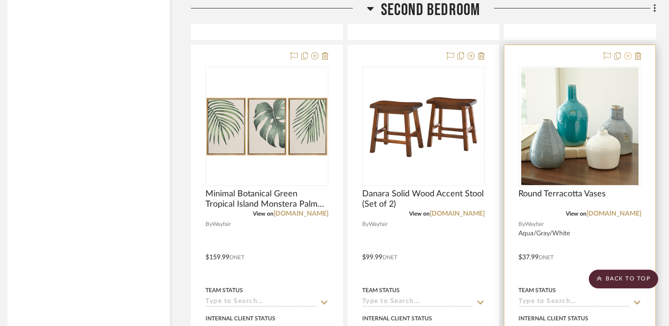
click at [628, 52] on icon at bounding box center [628, 56] width 8 height 8
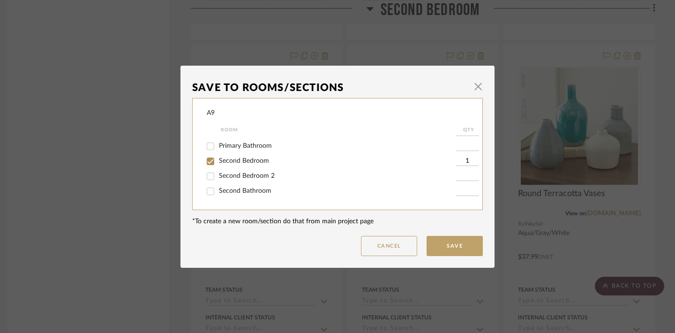
scroll to position [118, 0]
click at [265, 178] on span "Second Bedroom 2" at bounding box center [247, 174] width 56 height 7
click at [218, 178] on input "Second Bedroom 2" at bounding box center [210, 174] width 15 height 15
checkbox input "true"
type input "1"
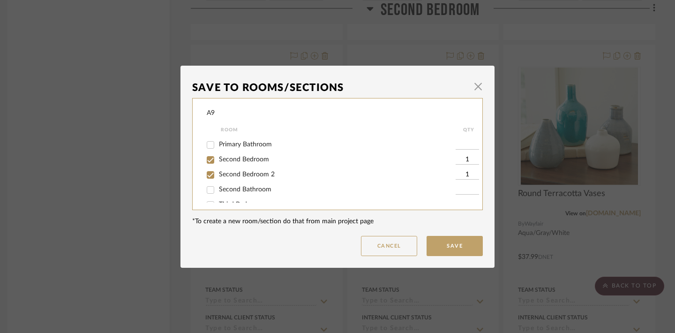
click at [258, 163] on span "Second Bedroom" at bounding box center [244, 159] width 50 height 7
click at [218, 167] on input "Second Bedroom" at bounding box center [210, 159] width 15 height 15
checkbox input "false"
click at [445, 242] on button "Save" at bounding box center [455, 246] width 56 height 20
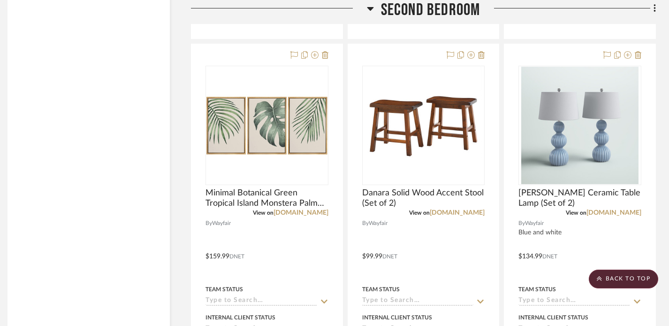
scroll to position [5291, 7]
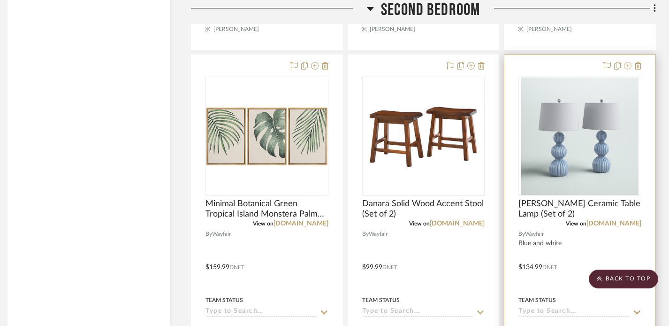
click at [626, 62] on icon at bounding box center [628, 66] width 8 height 8
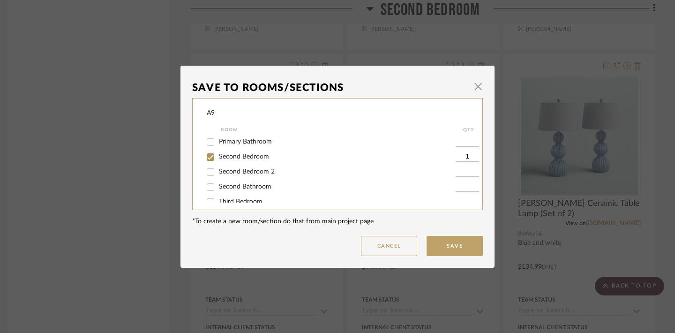
scroll to position [128, 0]
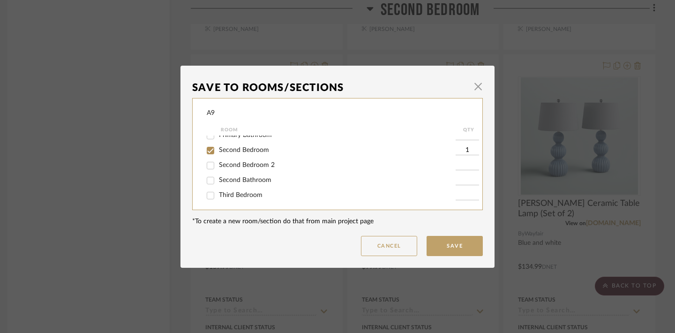
click at [268, 168] on span "Second Bedroom 2" at bounding box center [247, 165] width 56 height 7
click at [218, 171] on input "Second Bedroom 2" at bounding box center [210, 165] width 15 height 15
checkbox input "true"
type input "1"
click at [255, 153] on span "Second Bedroom" at bounding box center [244, 150] width 50 height 7
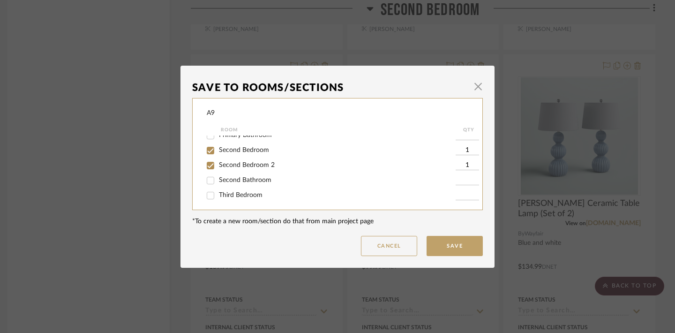
click at [218, 156] on input "Second Bedroom" at bounding box center [210, 150] width 15 height 15
checkbox input "false"
click at [443, 247] on button "Save" at bounding box center [455, 246] width 56 height 20
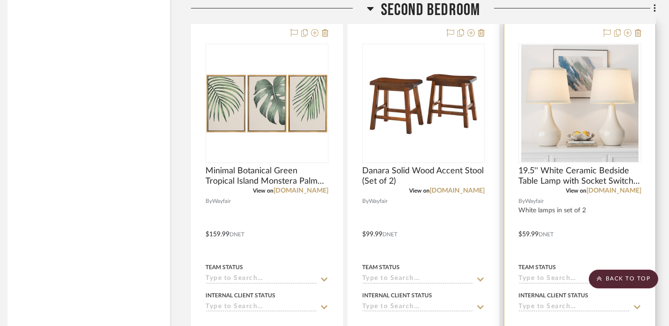
scroll to position [5319, 7]
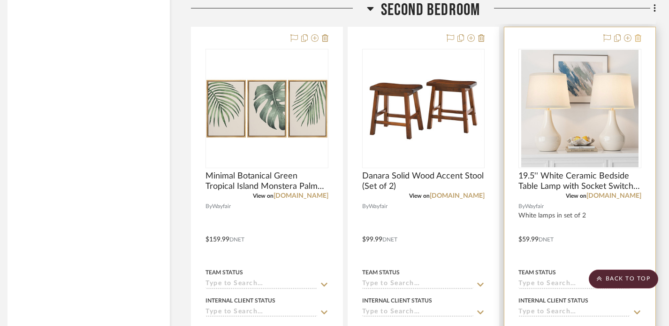
click at [641, 36] on icon at bounding box center [638, 38] width 7 height 8
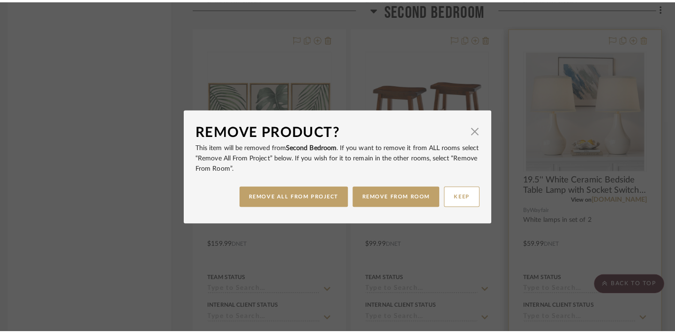
scroll to position [0, 0]
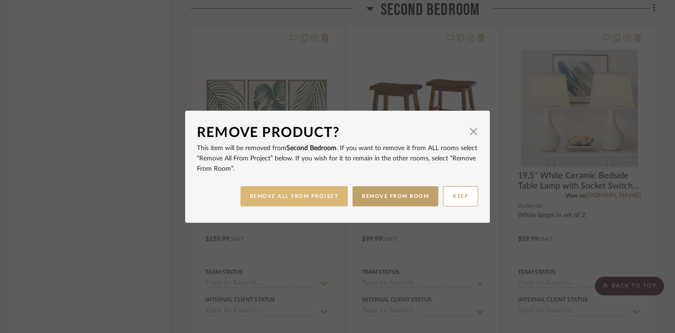
click at [328, 196] on button "REMOVE ALL FROM PROJECT" at bounding box center [295, 196] width 108 height 20
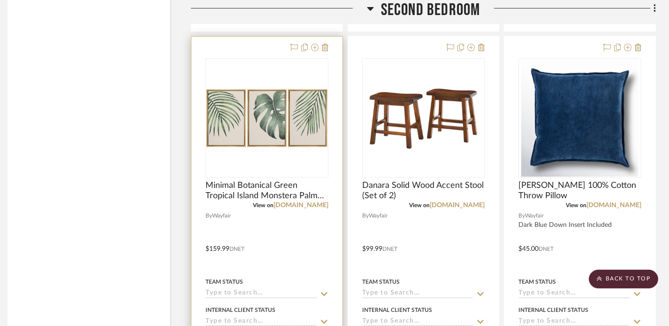
scroll to position [5306, 7]
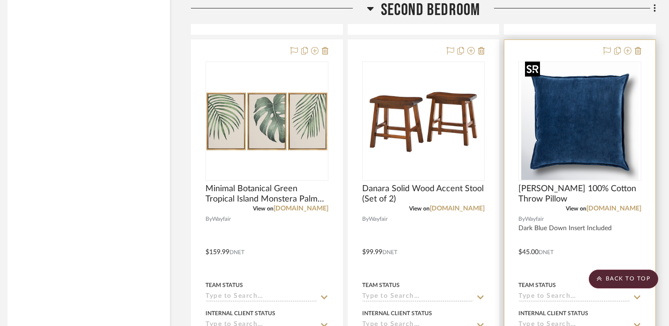
click at [596, 118] on img "0" at bounding box center [579, 120] width 117 height 117
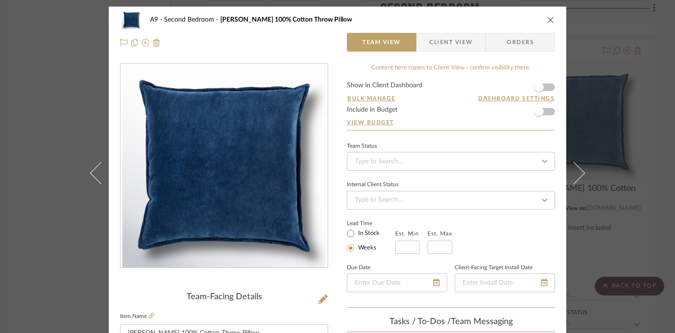
scroll to position [0, 0]
click at [547, 23] on icon "close" at bounding box center [551, 20] width 8 height 8
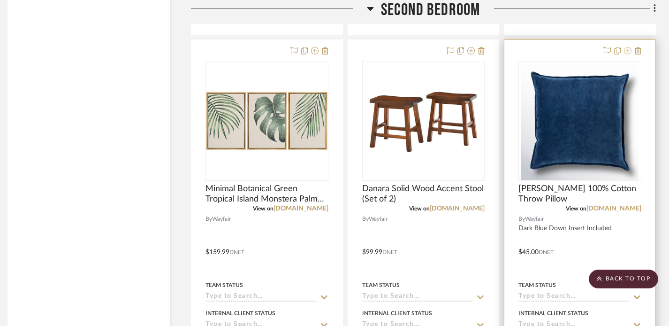
click at [630, 47] on icon at bounding box center [628, 51] width 8 height 8
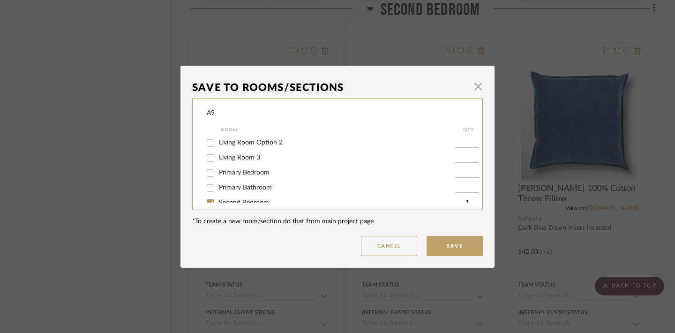
scroll to position [106, 0]
click at [267, 190] on span "Second Bedroom 2" at bounding box center [247, 186] width 56 height 7
click at [218, 193] on input "Second Bedroom 2" at bounding box center [210, 187] width 15 height 15
checkbox input "true"
type input "1"
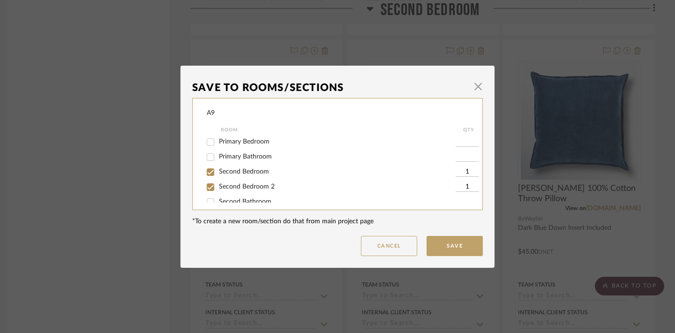
click at [264, 180] on div "Second Bedroom" at bounding box center [331, 172] width 249 height 15
click at [260, 175] on span "Second Bedroom" at bounding box center [244, 171] width 50 height 7
click at [218, 178] on input "Second Bedroom" at bounding box center [210, 172] width 15 height 15
checkbox input "false"
click at [452, 247] on button "Save" at bounding box center [455, 246] width 56 height 20
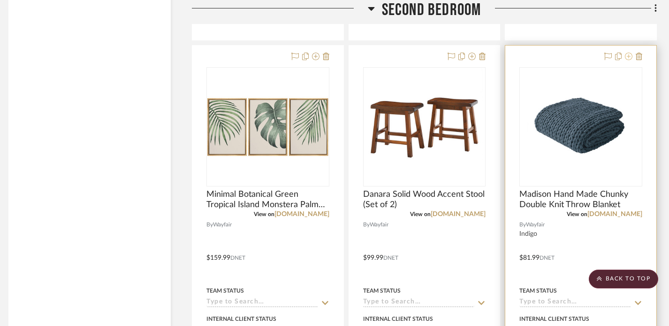
click at [630, 53] on icon at bounding box center [629, 57] width 8 height 8
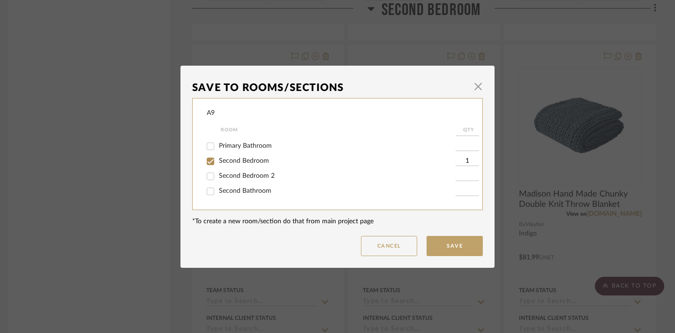
scroll to position [138, 0]
click at [266, 158] on span "Second Bedroom 2" at bounding box center [247, 155] width 56 height 7
click at [218, 161] on input "Second Bedroom 2" at bounding box center [210, 155] width 15 height 15
checkbox input "true"
type input "1"
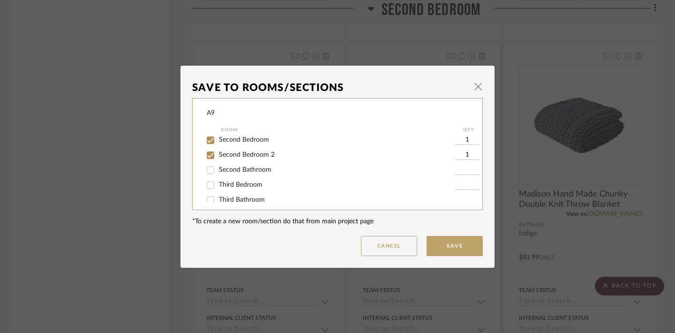
click at [259, 143] on span "Second Bedroom" at bounding box center [244, 139] width 50 height 7
click at [218, 147] on input "Second Bedroom" at bounding box center [210, 140] width 15 height 15
checkbox input "false"
click at [442, 245] on button "Save" at bounding box center [455, 246] width 56 height 20
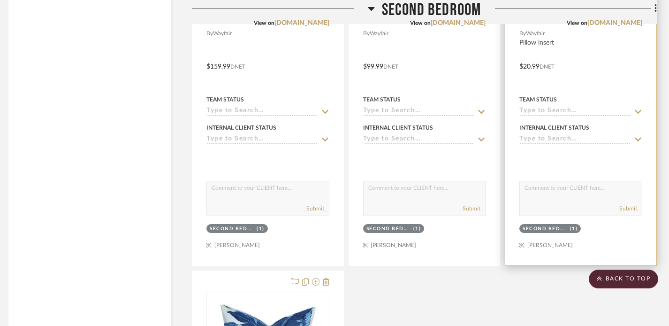
scroll to position [5574, 6]
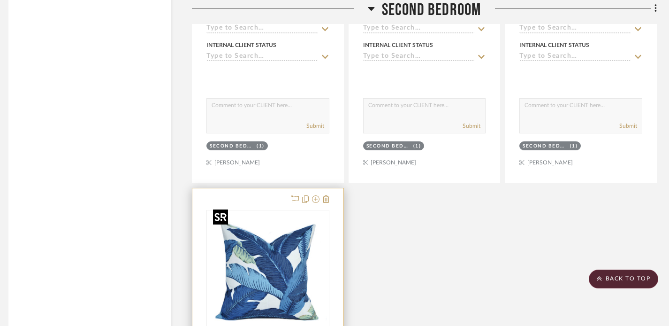
click at [295, 245] on div at bounding box center [267, 328] width 123 height 237
click at [268, 250] on img "0" at bounding box center [267, 269] width 117 height 117
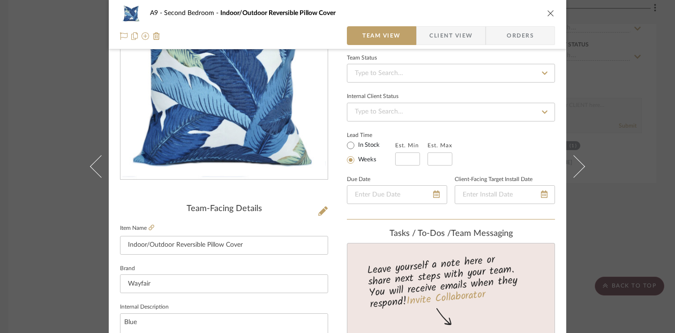
scroll to position [83, 0]
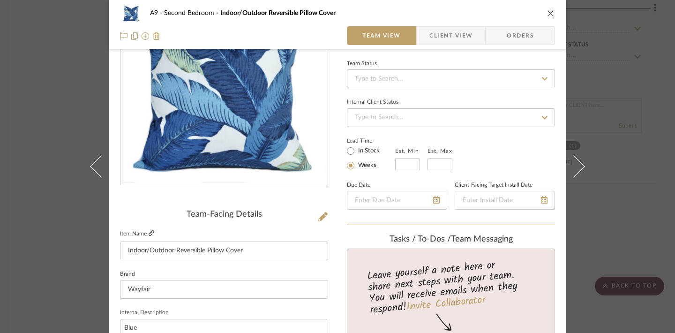
click at [149, 233] on icon at bounding box center [152, 233] width 6 height 6
click at [549, 11] on icon "close" at bounding box center [551, 13] width 8 height 8
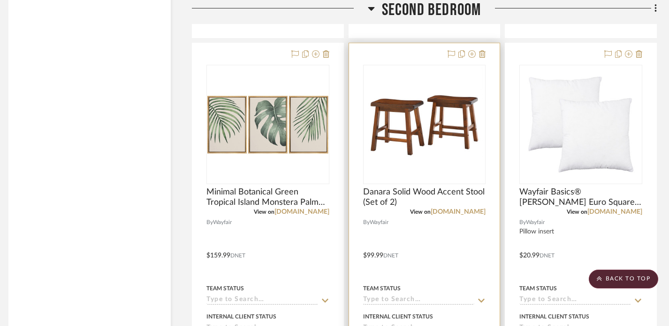
scroll to position [5294, 6]
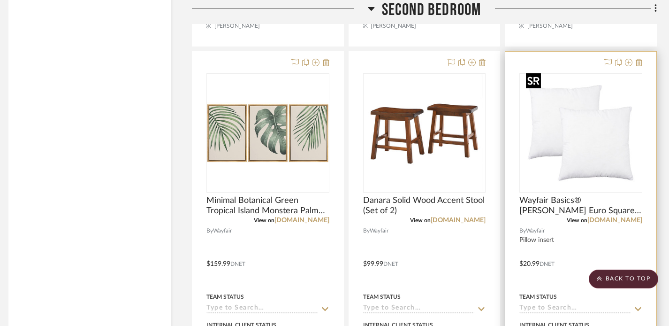
click at [583, 145] on img "0" at bounding box center [580, 132] width 117 height 117
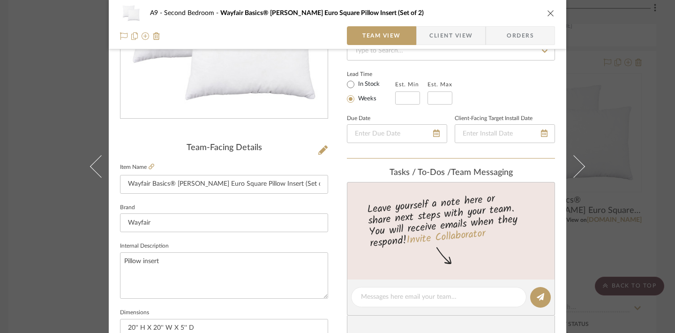
scroll to position [112, 0]
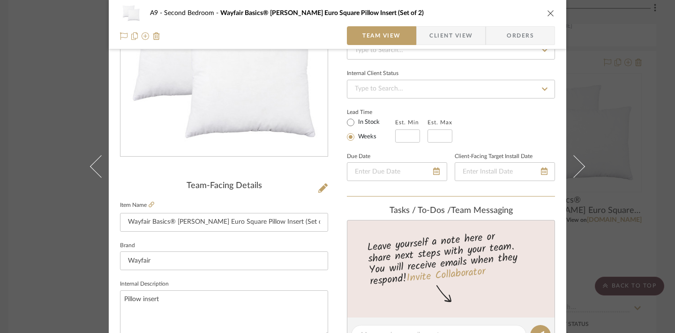
click at [547, 12] on icon "close" at bounding box center [551, 13] width 8 height 8
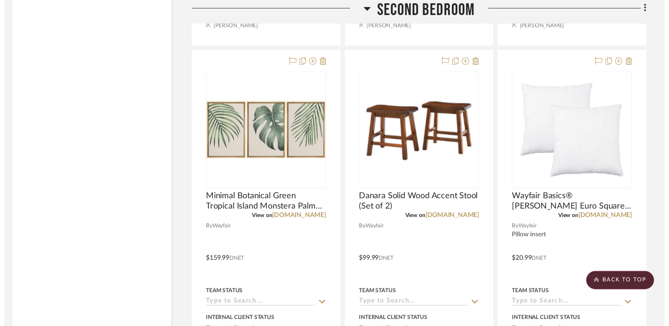
scroll to position [5294, 6]
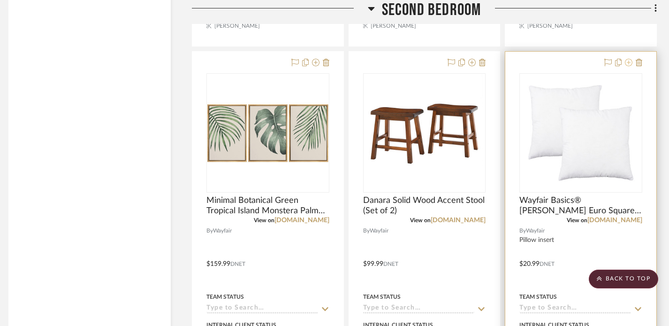
click at [629, 59] on icon at bounding box center [629, 63] width 8 height 8
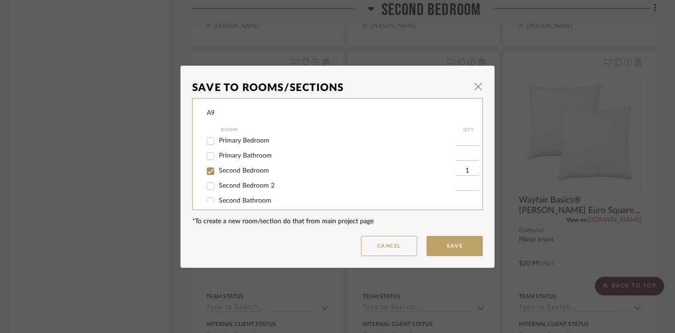
scroll to position [108, 0]
click at [267, 188] on span "Second Bedroom 2" at bounding box center [247, 185] width 56 height 7
click at [218, 188] on input "Second Bedroom 2" at bounding box center [210, 185] width 15 height 15
checkbox input "true"
type input "1"
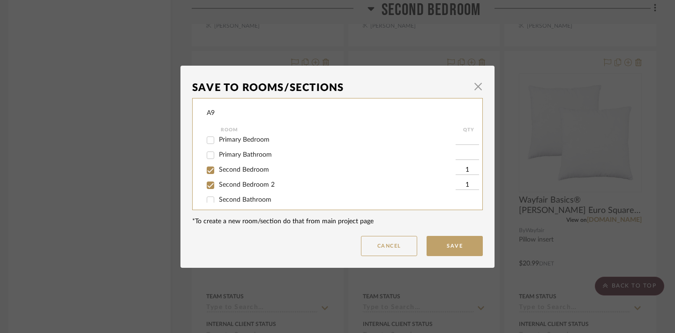
click at [258, 173] on span "Second Bedroom" at bounding box center [244, 170] width 50 height 7
click at [218, 175] on input "Second Bedroom" at bounding box center [210, 170] width 15 height 15
checkbox input "false"
click at [435, 249] on button "Save" at bounding box center [455, 246] width 56 height 20
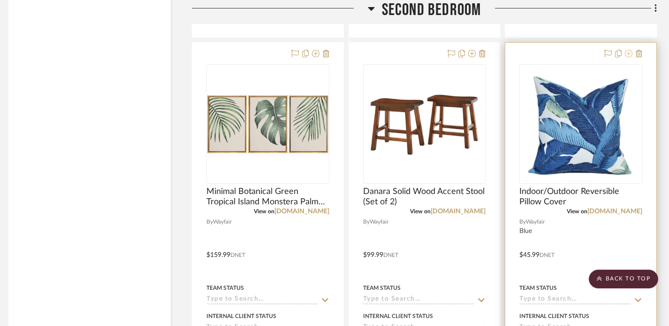
click at [628, 51] on icon at bounding box center [629, 54] width 8 height 8
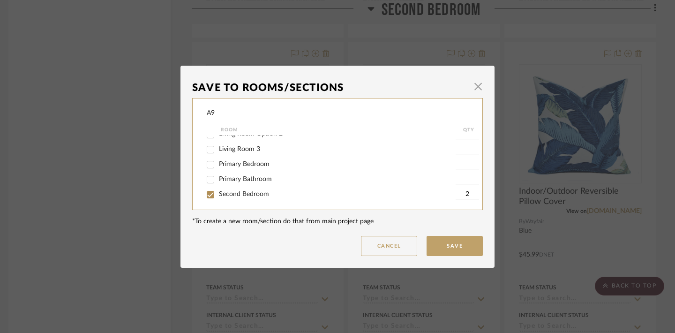
scroll to position [100, 0]
click at [269, 196] on span "Second Bedroom 2" at bounding box center [247, 193] width 56 height 7
click at [218, 196] on input "Second Bedroom 2" at bounding box center [210, 193] width 15 height 15
checkbox input "true"
type input "1"
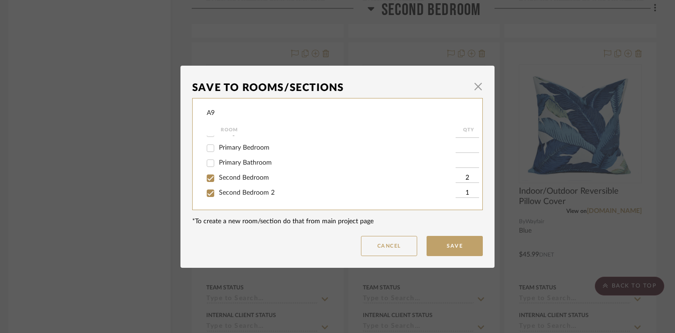
scroll to position [103, 0]
click at [265, 183] on div "Second Bedroom" at bounding box center [331, 175] width 249 height 15
click at [261, 178] on span "Second Bedroom" at bounding box center [244, 175] width 50 height 7
click at [218, 181] on input "Second Bedroom" at bounding box center [210, 175] width 15 height 15
checkbox input "false"
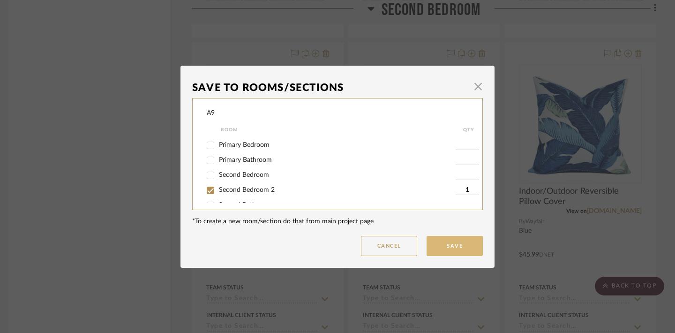
click at [463, 253] on button "Save" at bounding box center [455, 246] width 56 height 20
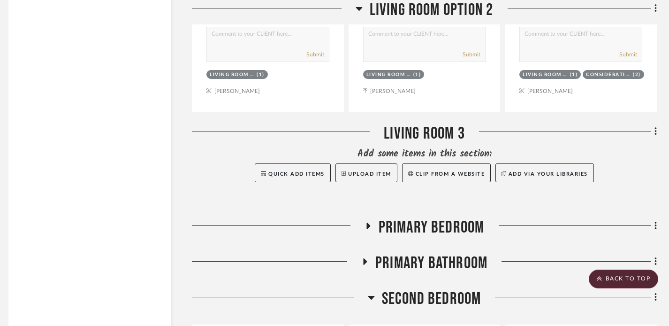
scroll to position [4603, 6]
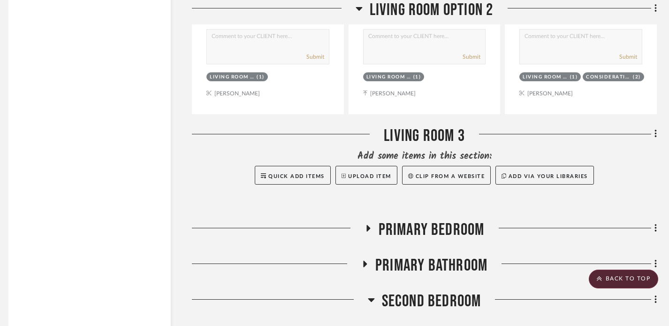
click at [368, 228] on fa-icon at bounding box center [367, 231] width 7 height 14
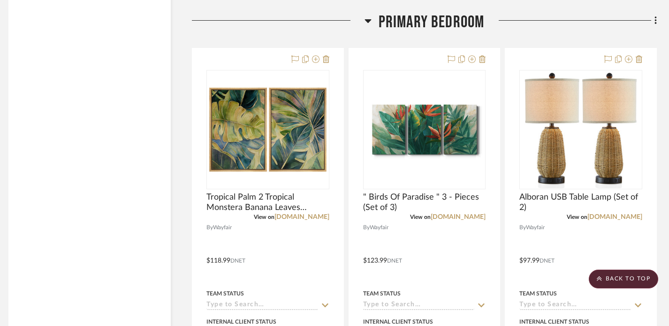
scroll to position [4814, 6]
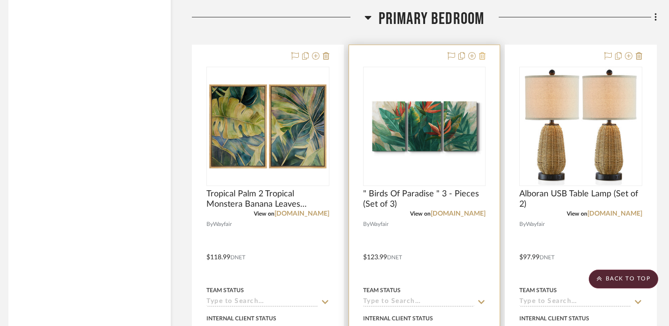
click at [484, 52] on icon at bounding box center [482, 56] width 7 height 8
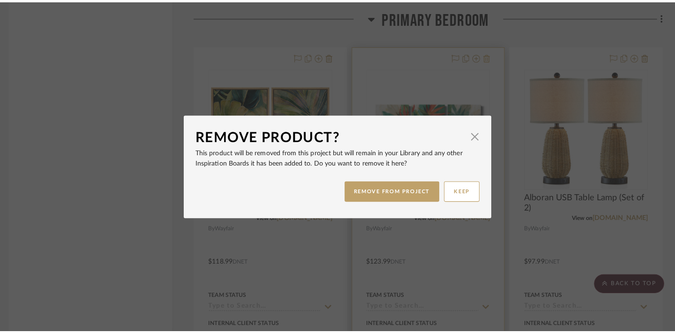
scroll to position [0, 0]
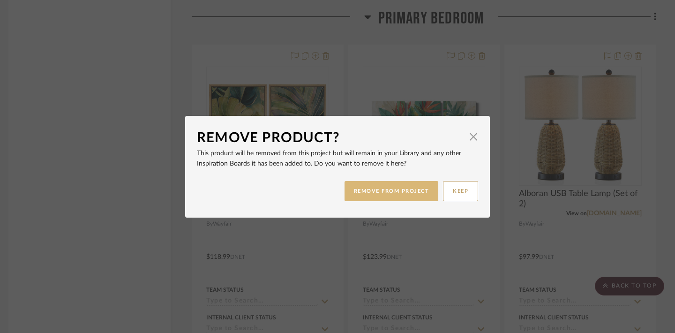
click at [387, 195] on button "REMOVE FROM PROJECT" at bounding box center [392, 191] width 94 height 20
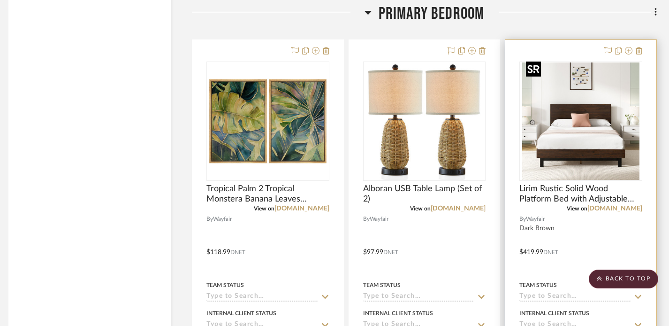
scroll to position [4818, 6]
click at [642, 47] on div at bounding box center [580, 245] width 151 height 410
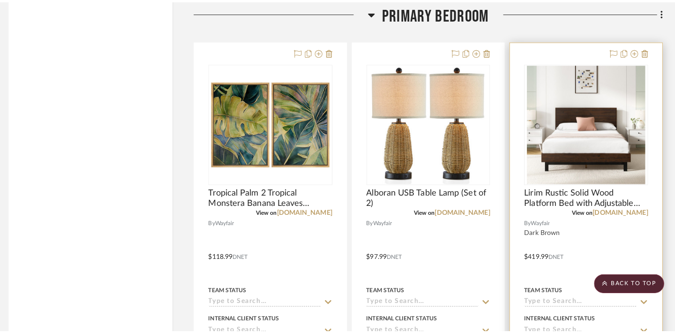
scroll to position [0, 0]
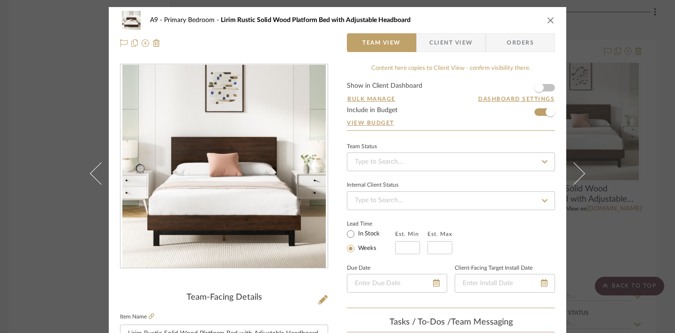
click at [547, 21] on icon "close" at bounding box center [551, 20] width 8 height 8
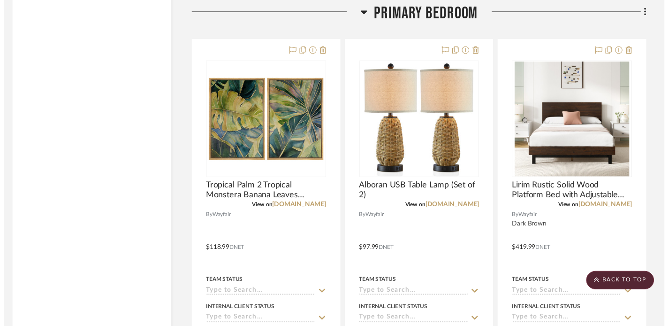
scroll to position [4818, 6]
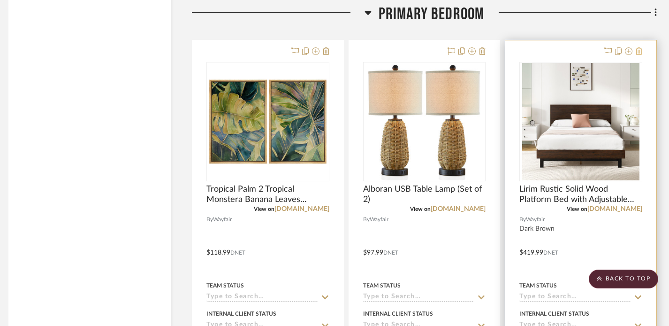
click at [638, 47] on icon at bounding box center [639, 51] width 7 height 8
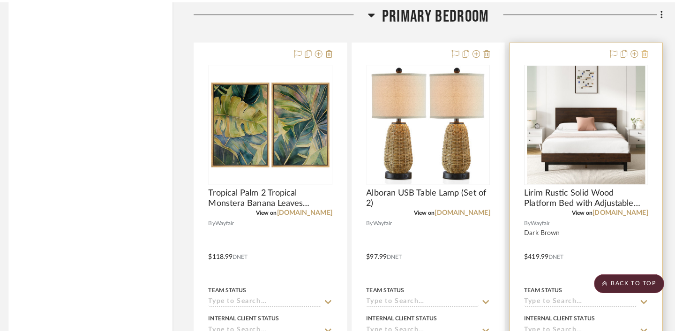
scroll to position [0, 0]
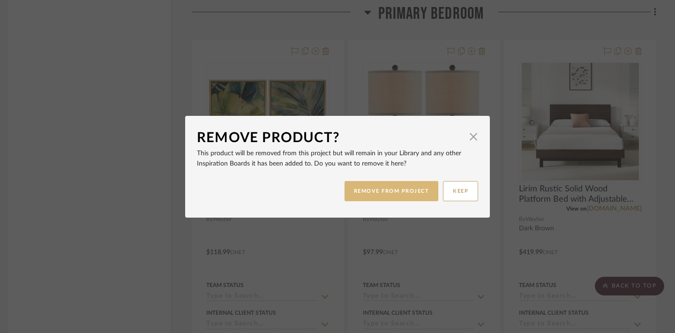
click at [412, 190] on button "REMOVE FROM PROJECT" at bounding box center [392, 191] width 94 height 20
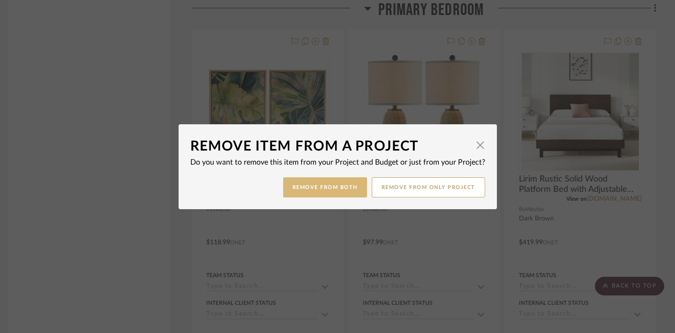
click at [345, 190] on button "Remove from Both" at bounding box center [325, 187] width 84 height 20
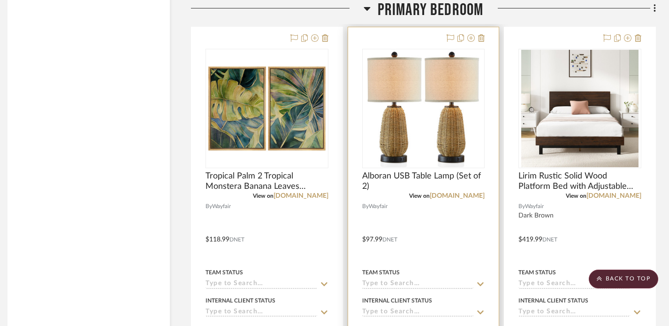
scroll to position [4832, 7]
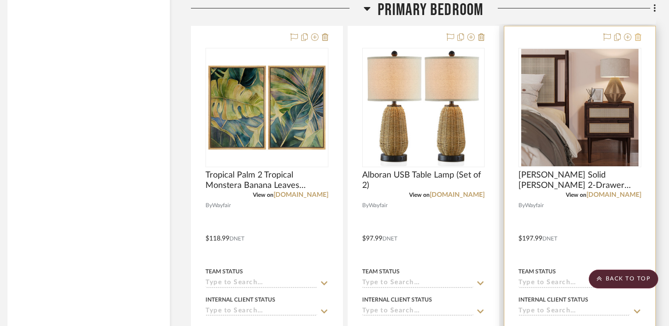
click at [638, 33] on icon at bounding box center [638, 37] width 7 height 8
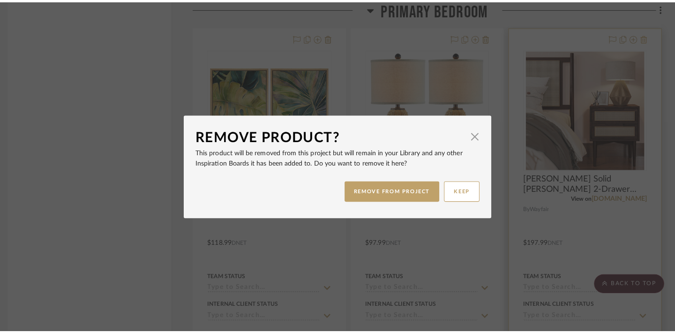
scroll to position [0, 0]
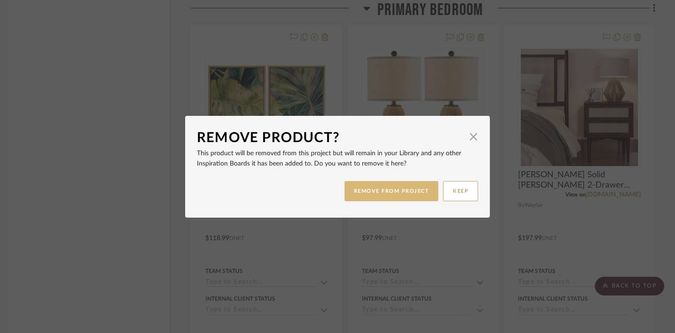
click at [409, 189] on button "REMOVE FROM PROJECT" at bounding box center [392, 191] width 94 height 20
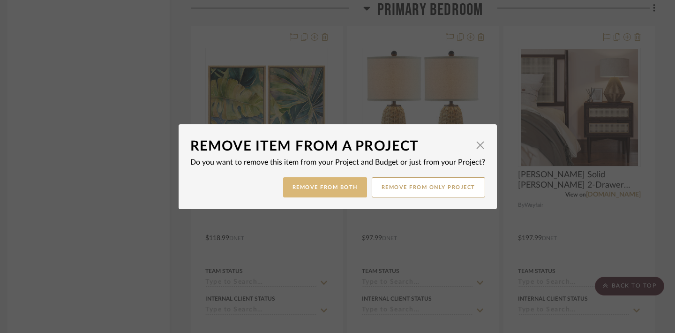
click at [350, 187] on button "Remove from Both" at bounding box center [325, 187] width 84 height 20
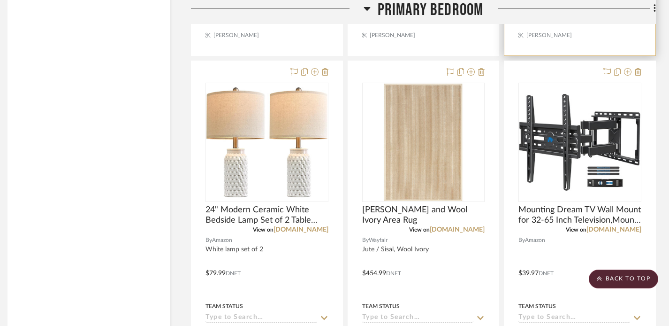
scroll to position [5212, 7]
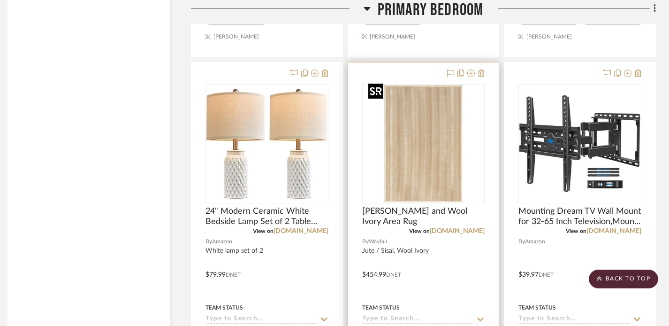
click at [445, 166] on img "0" at bounding box center [422, 143] width 117 height 117
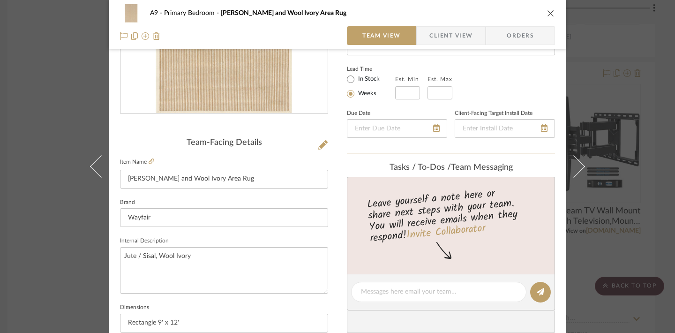
scroll to position [24, 0]
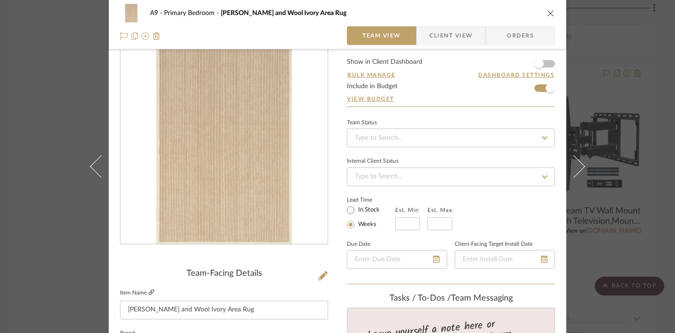
click at [149, 290] on icon at bounding box center [152, 292] width 6 height 6
